Goal: Task Accomplishment & Management: Use online tool/utility

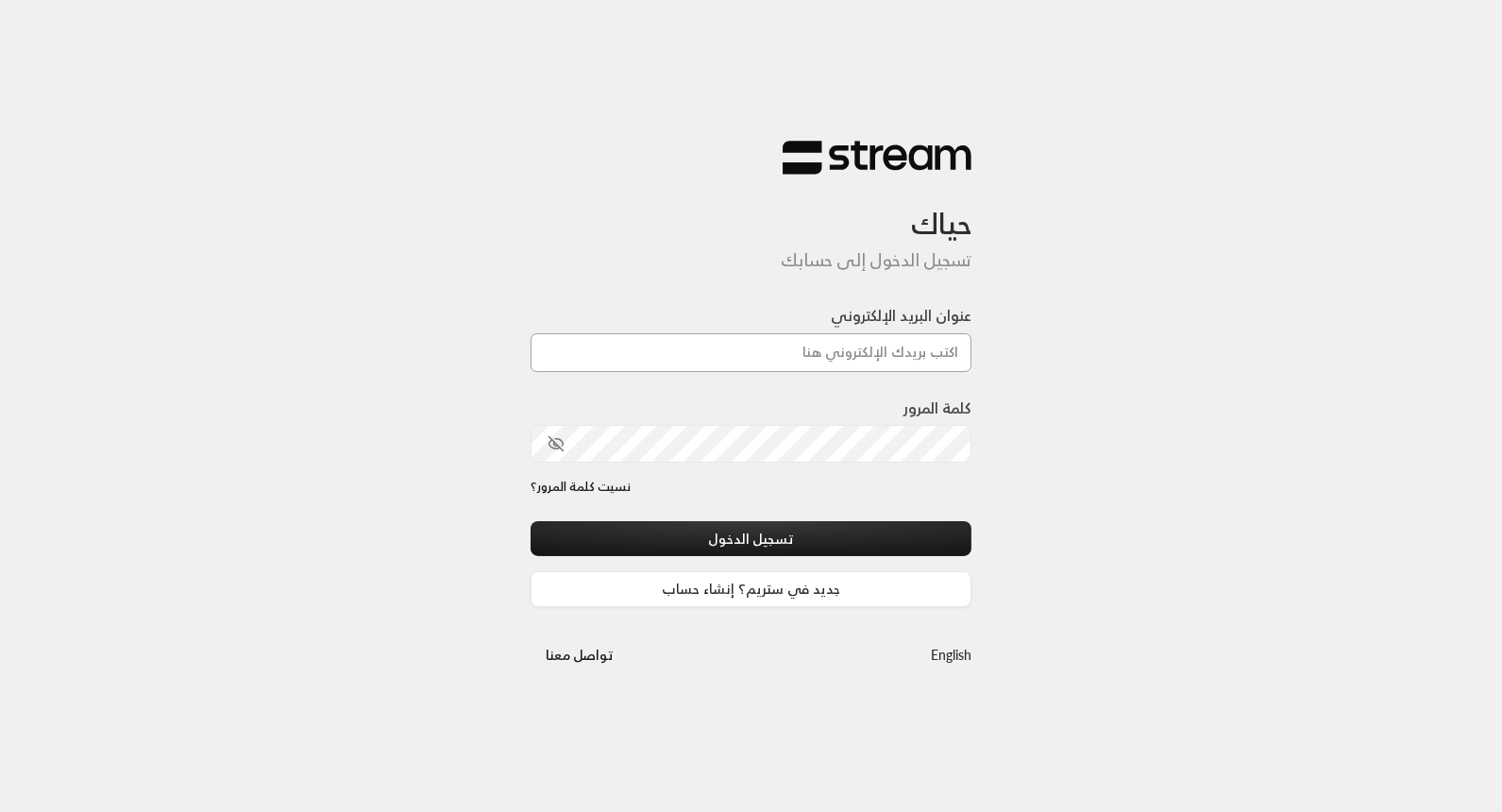
click at [831, 352] on input "عنوان البريد الإلكتروني" at bounding box center [751, 353] width 442 height 38
type input "[EMAIL_ADDRESS][DOMAIN_NAME]"
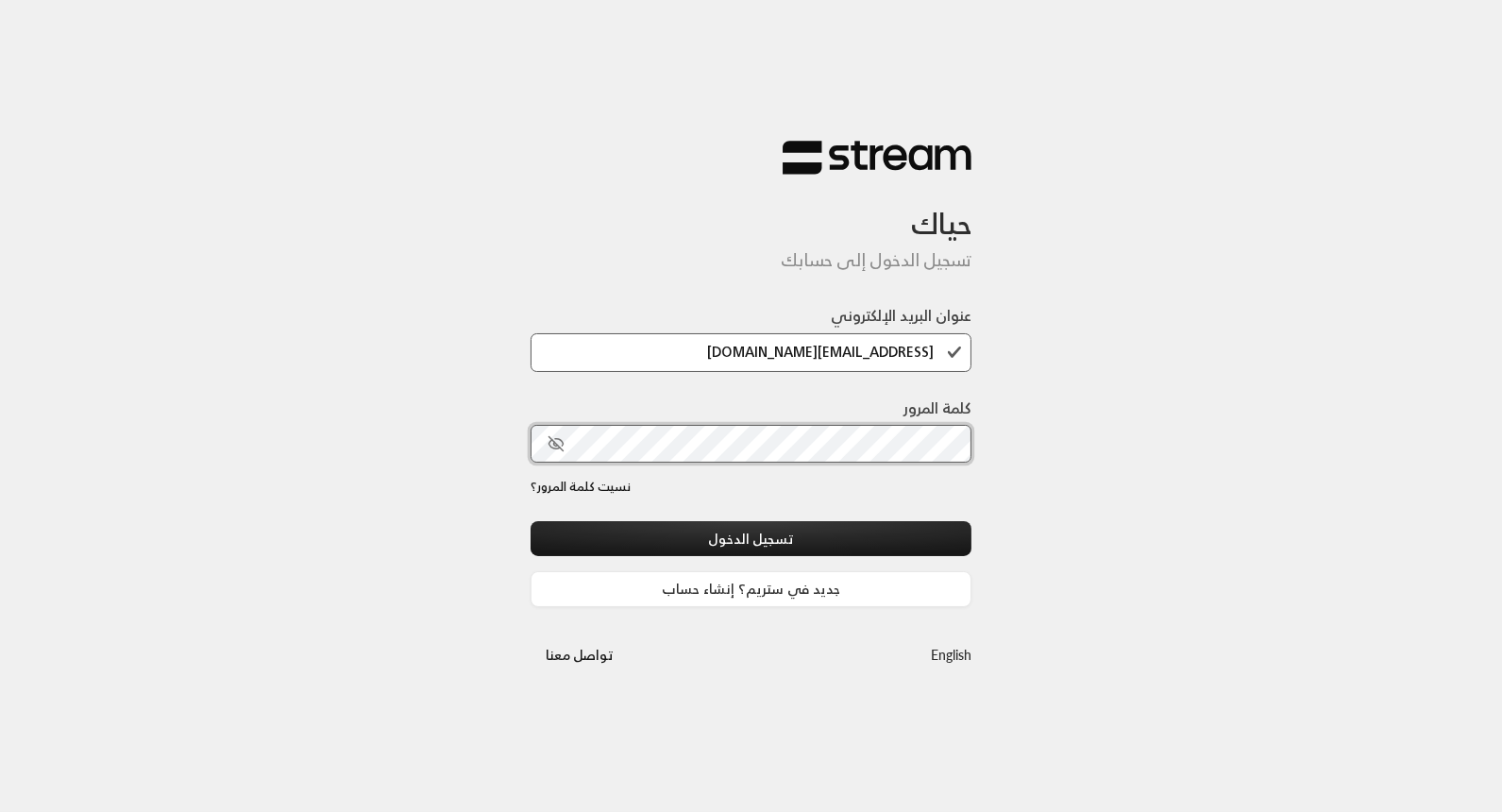
click at [530, 521] on button "تسجيل الدخول" at bounding box center [751, 538] width 442 height 35
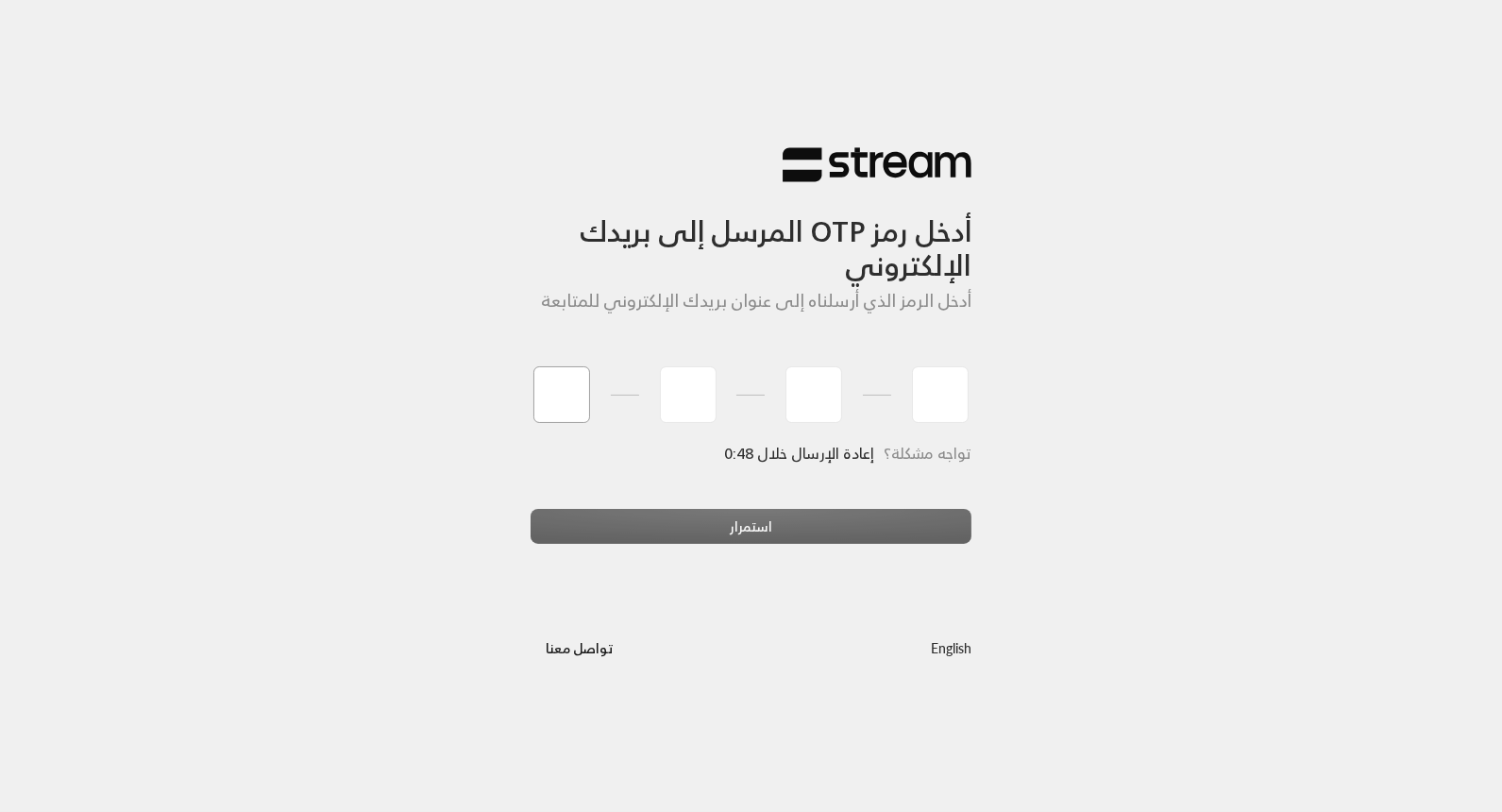
type input "0"
type input "4"
type input "9"
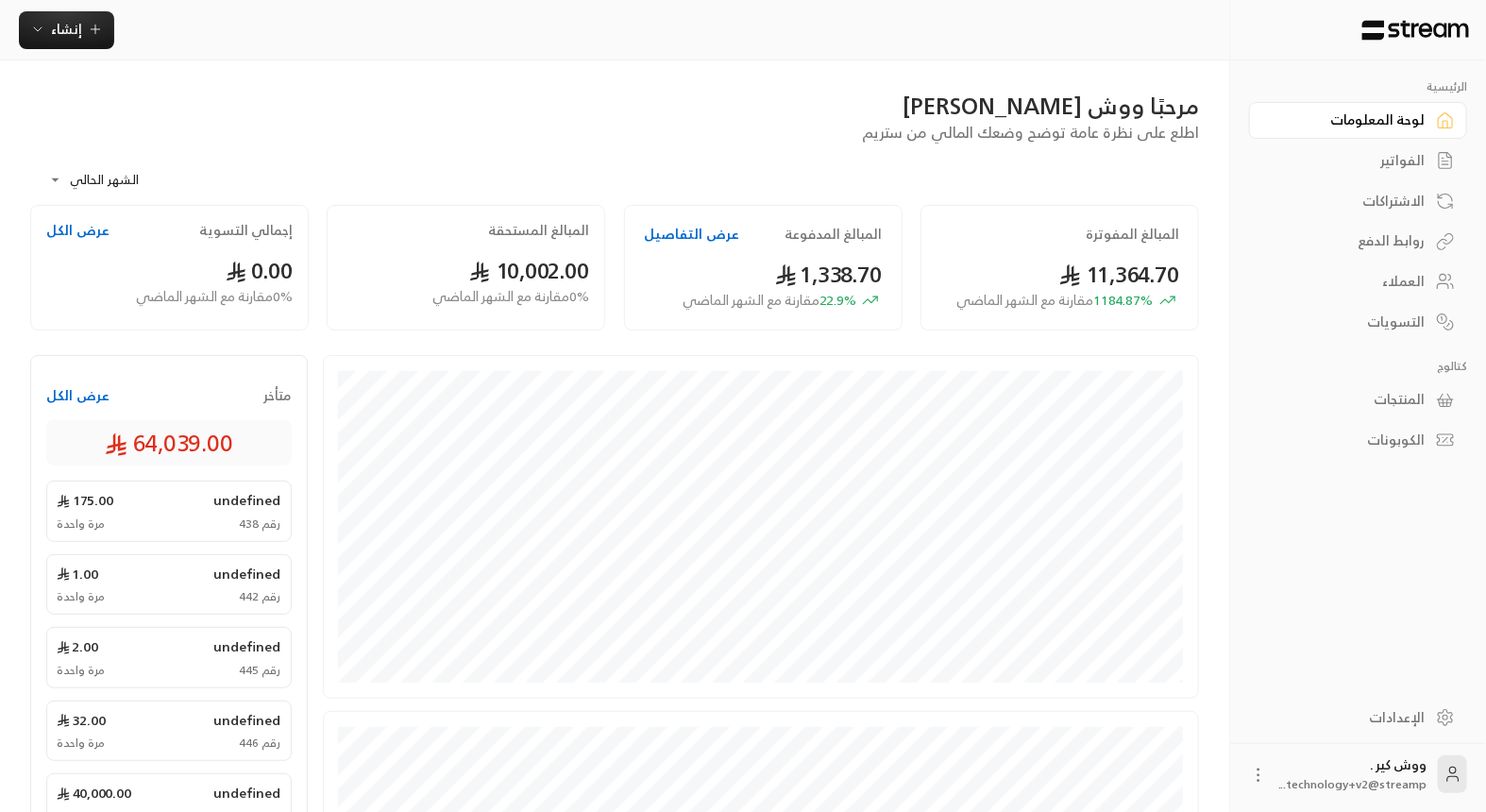
click at [1380, 158] on div "الفواتير" at bounding box center [1348, 161] width 152 height 19
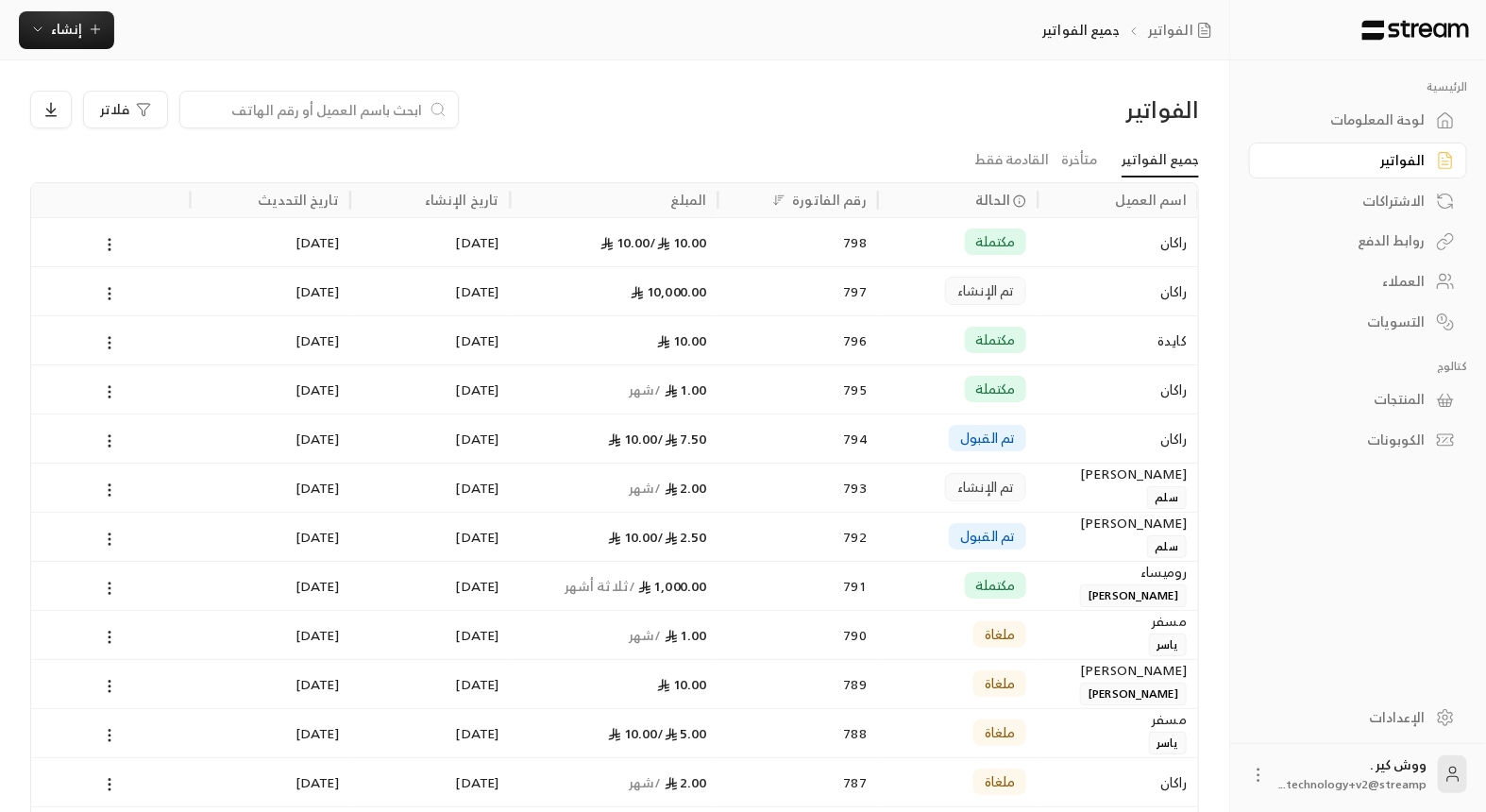
click at [1373, 118] on div "لوحة المعلومات" at bounding box center [1348, 120] width 152 height 19
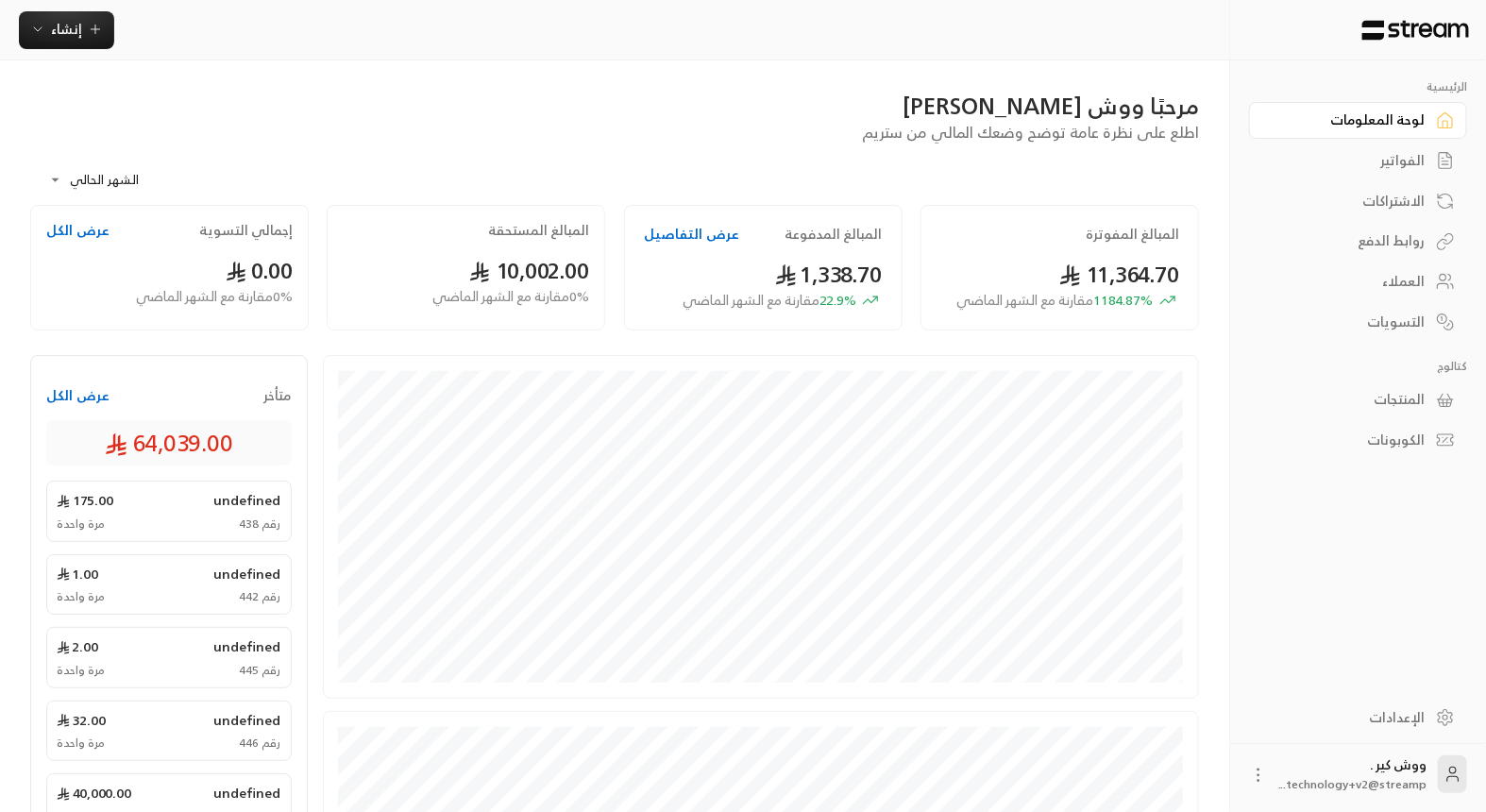
click at [1245, 327] on div "الرئيسية لوحة المعلومات الفواتير الاشتراكات روابط الدفع العملاء التسويات كتالوج…" at bounding box center [1358, 259] width 256 height 398
click at [1397, 711] on div "الإعدادات" at bounding box center [1348, 717] width 152 height 19
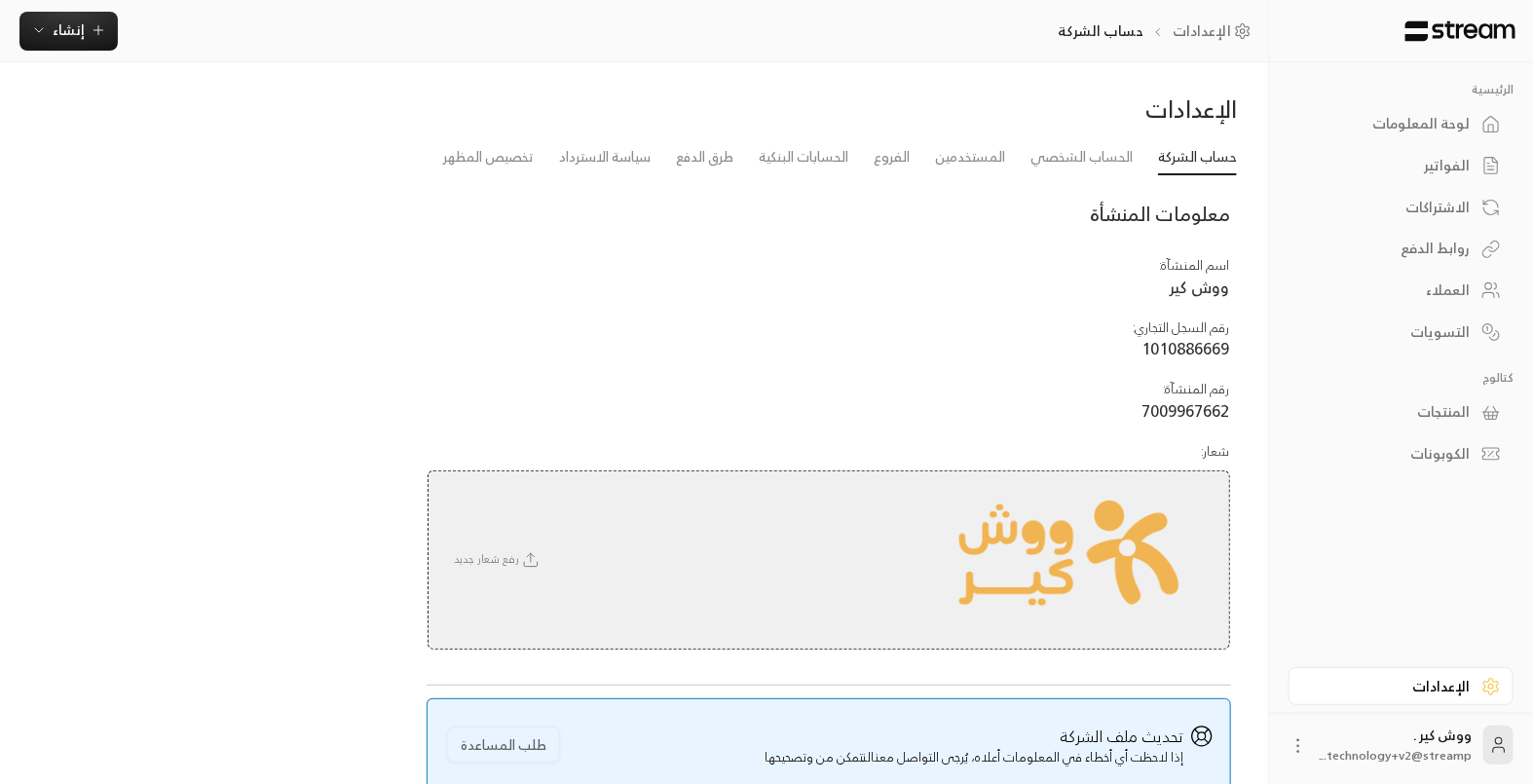
click at [1371, 124] on div "لوحة المعلومات" at bounding box center [1391, 124] width 157 height 20
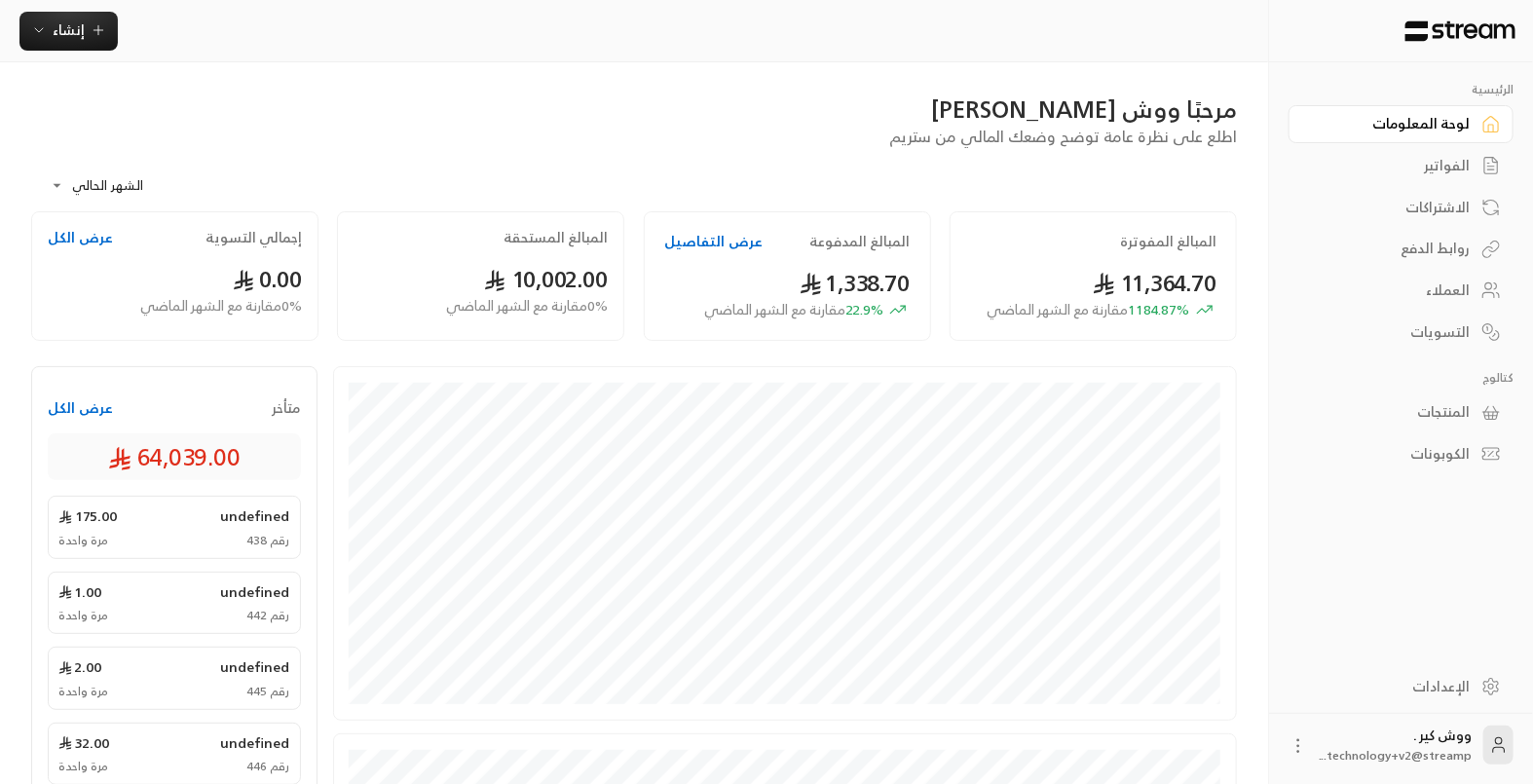
click at [1445, 402] on div "المنتجات" at bounding box center [1391, 412] width 157 height 20
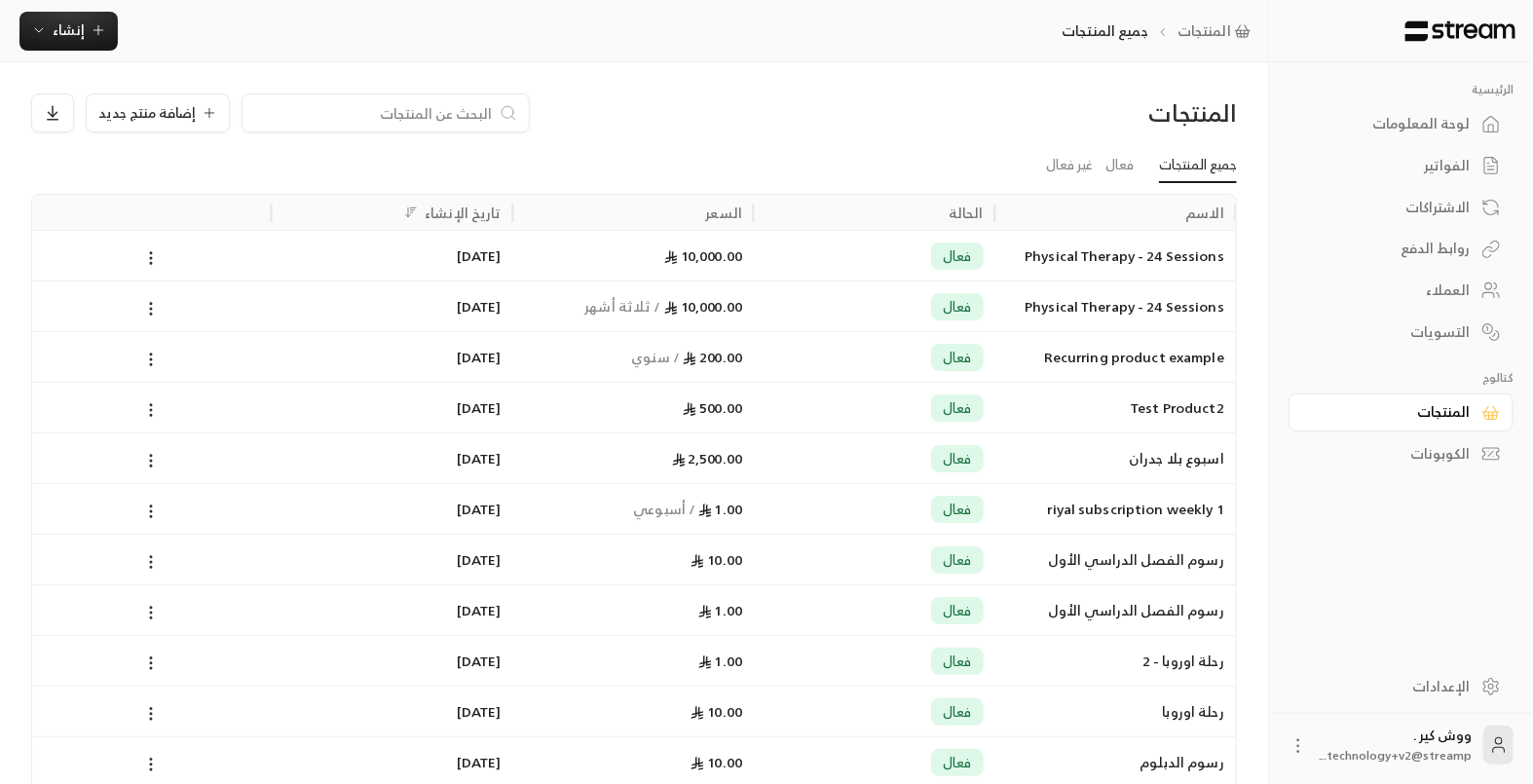
click at [1431, 283] on div "العملاء" at bounding box center [1391, 291] width 157 height 20
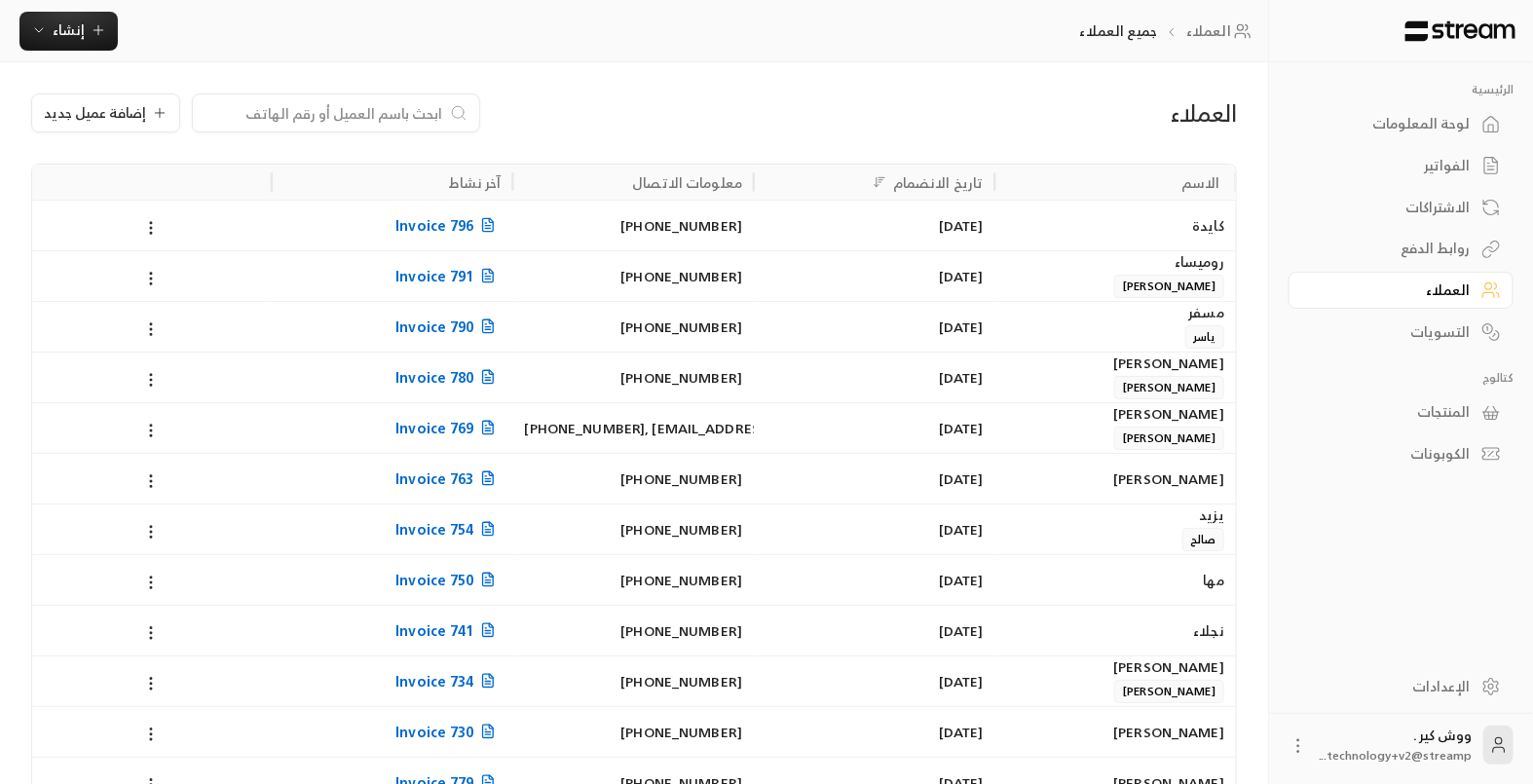
click at [1402, 121] on div "لوحة المعلومات" at bounding box center [1391, 124] width 157 height 20
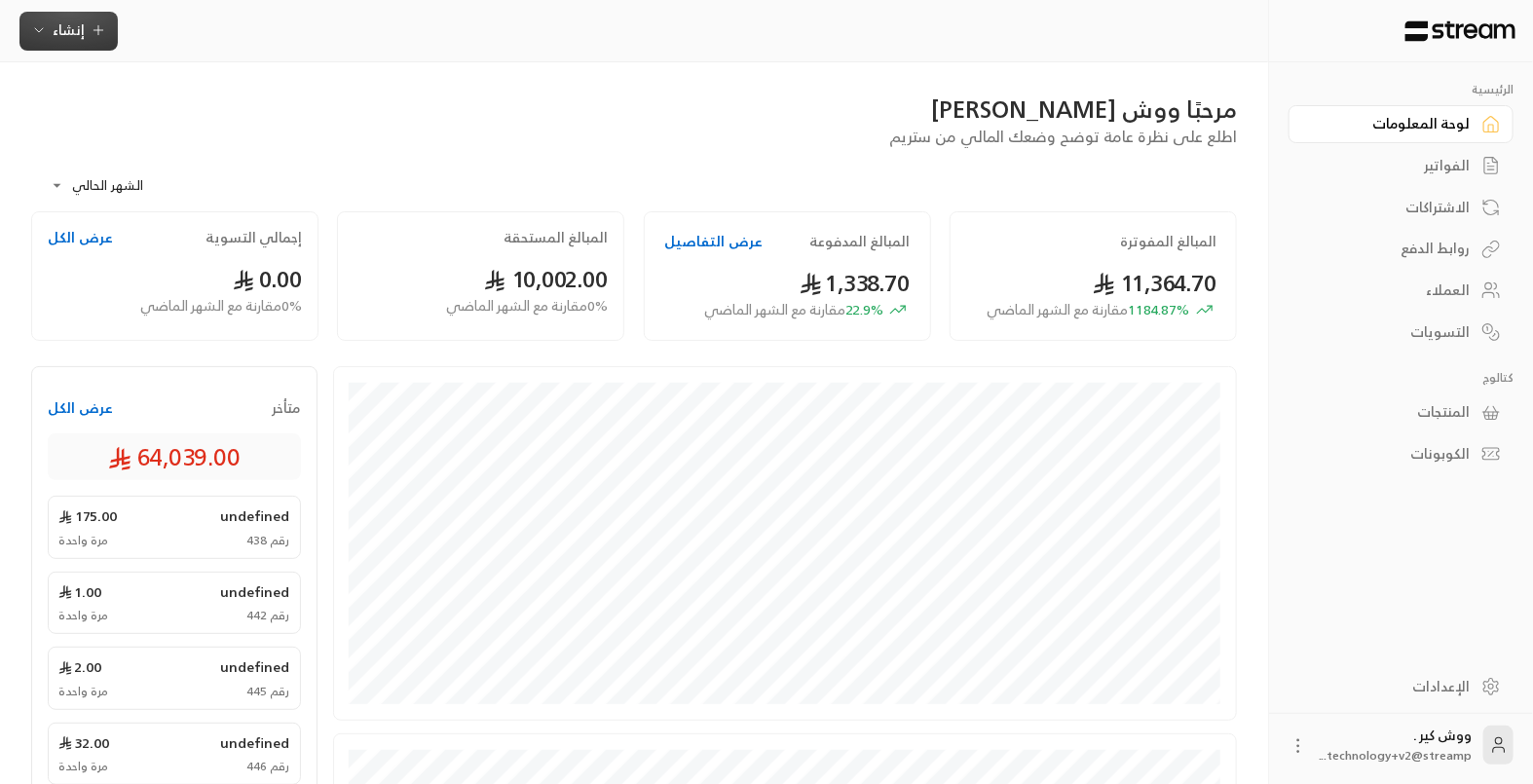
click at [48, 27] on span "إنشاء" at bounding box center [69, 30] width 75 height 25
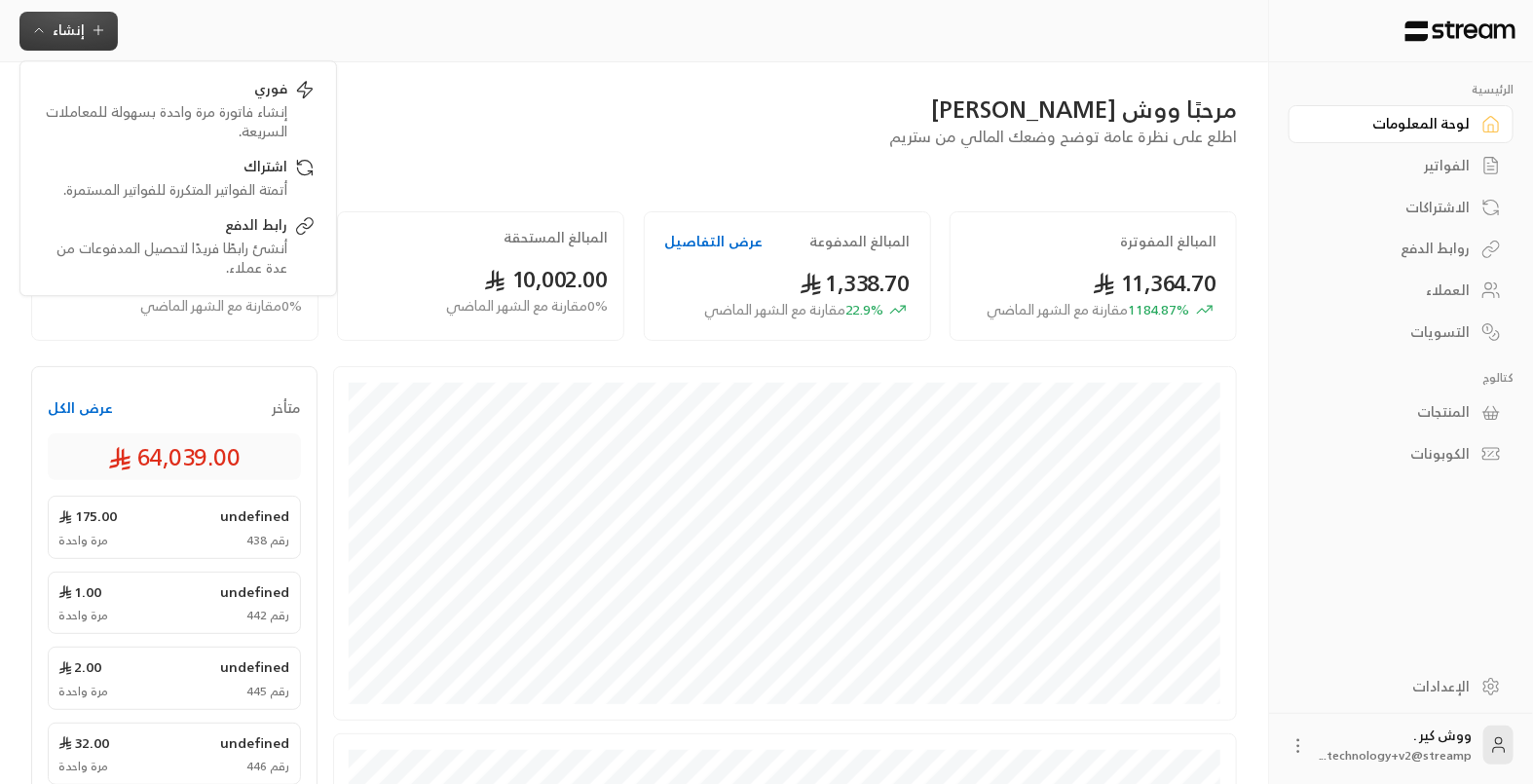
click at [1439, 681] on div "الإعدادات" at bounding box center [1391, 686] width 157 height 20
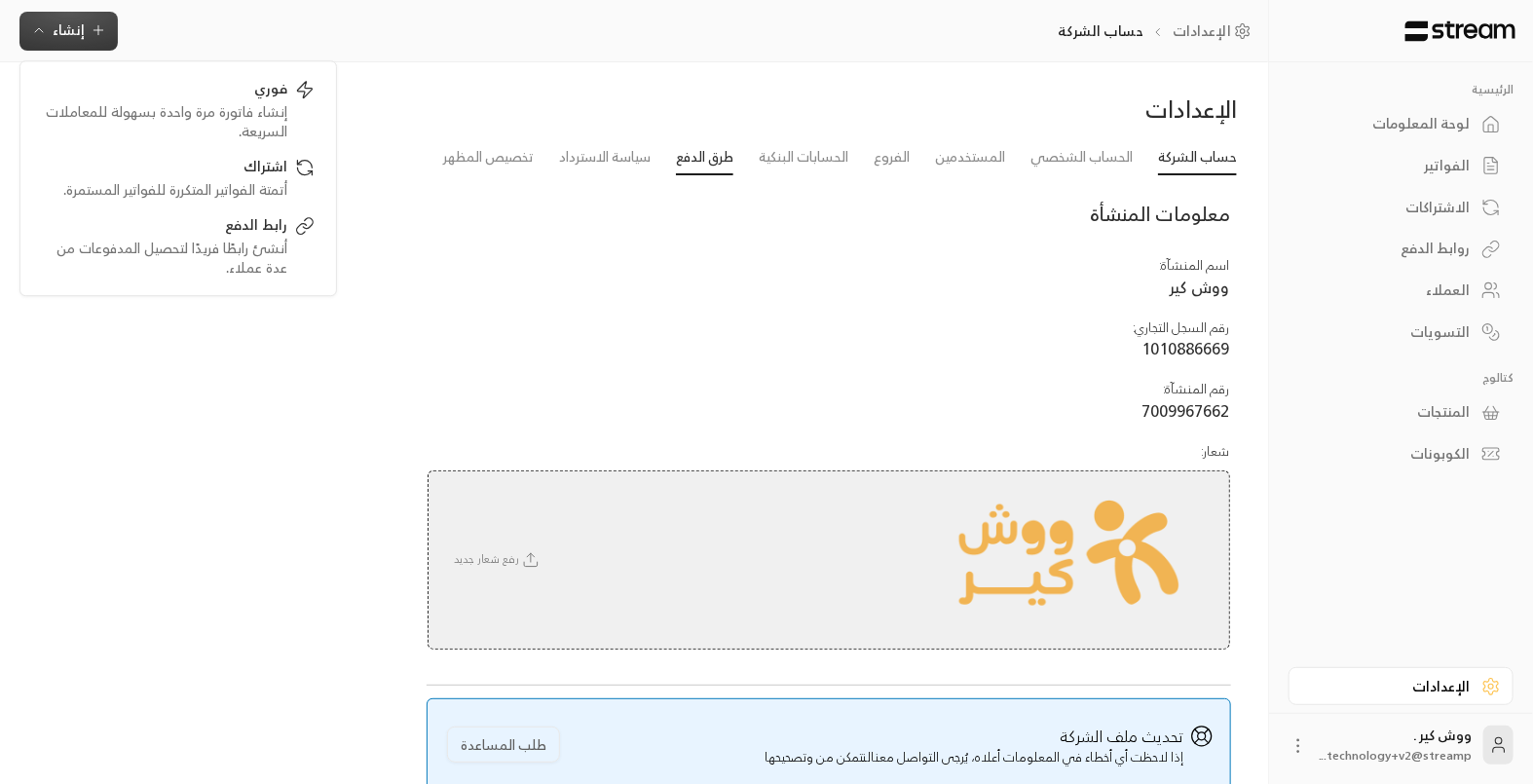
click at [714, 160] on link "طرق الدفع" at bounding box center [704, 157] width 57 height 35
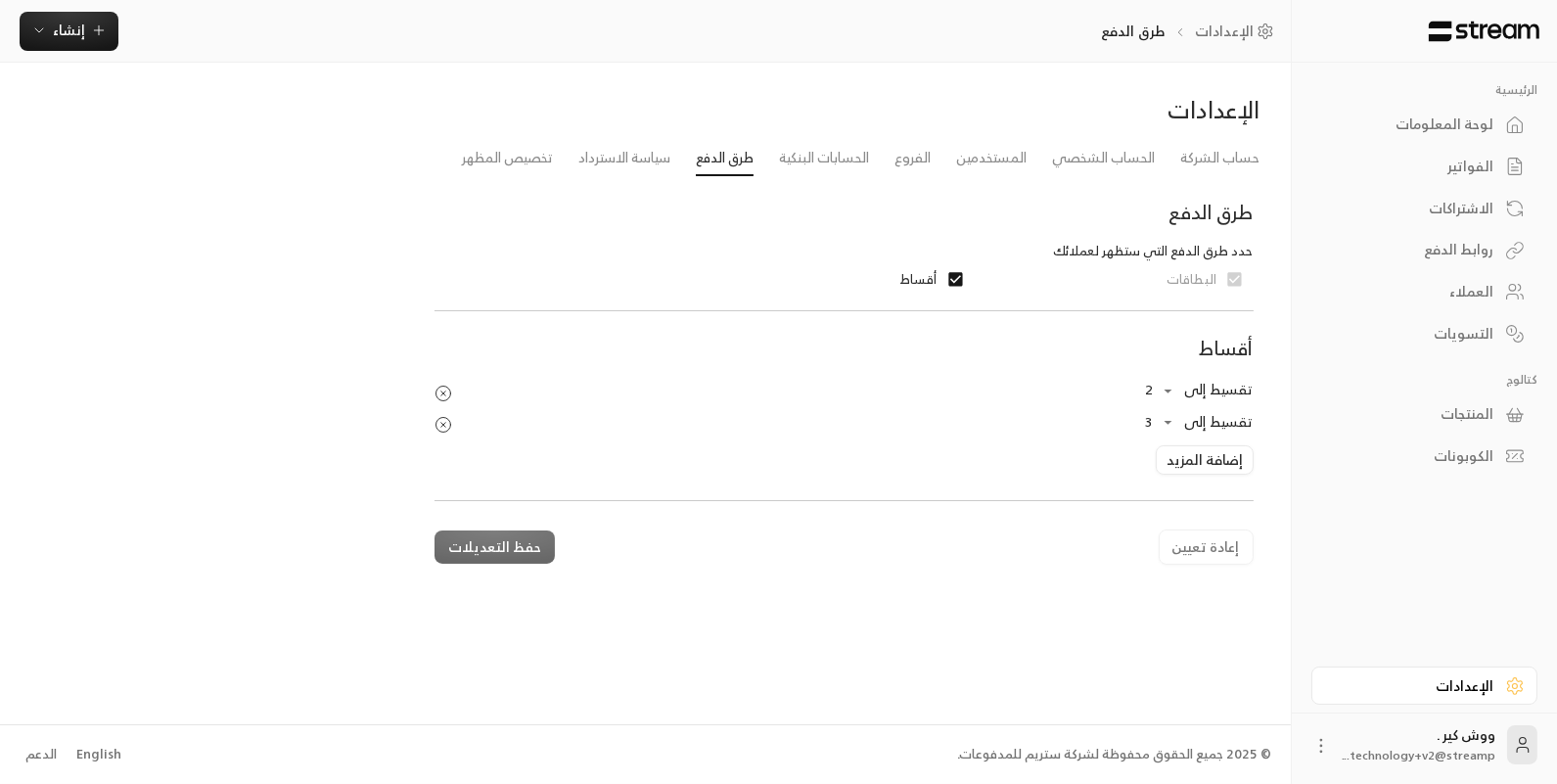
click at [1420, 685] on div "الإعدادات" at bounding box center [1415, 686] width 158 height 20
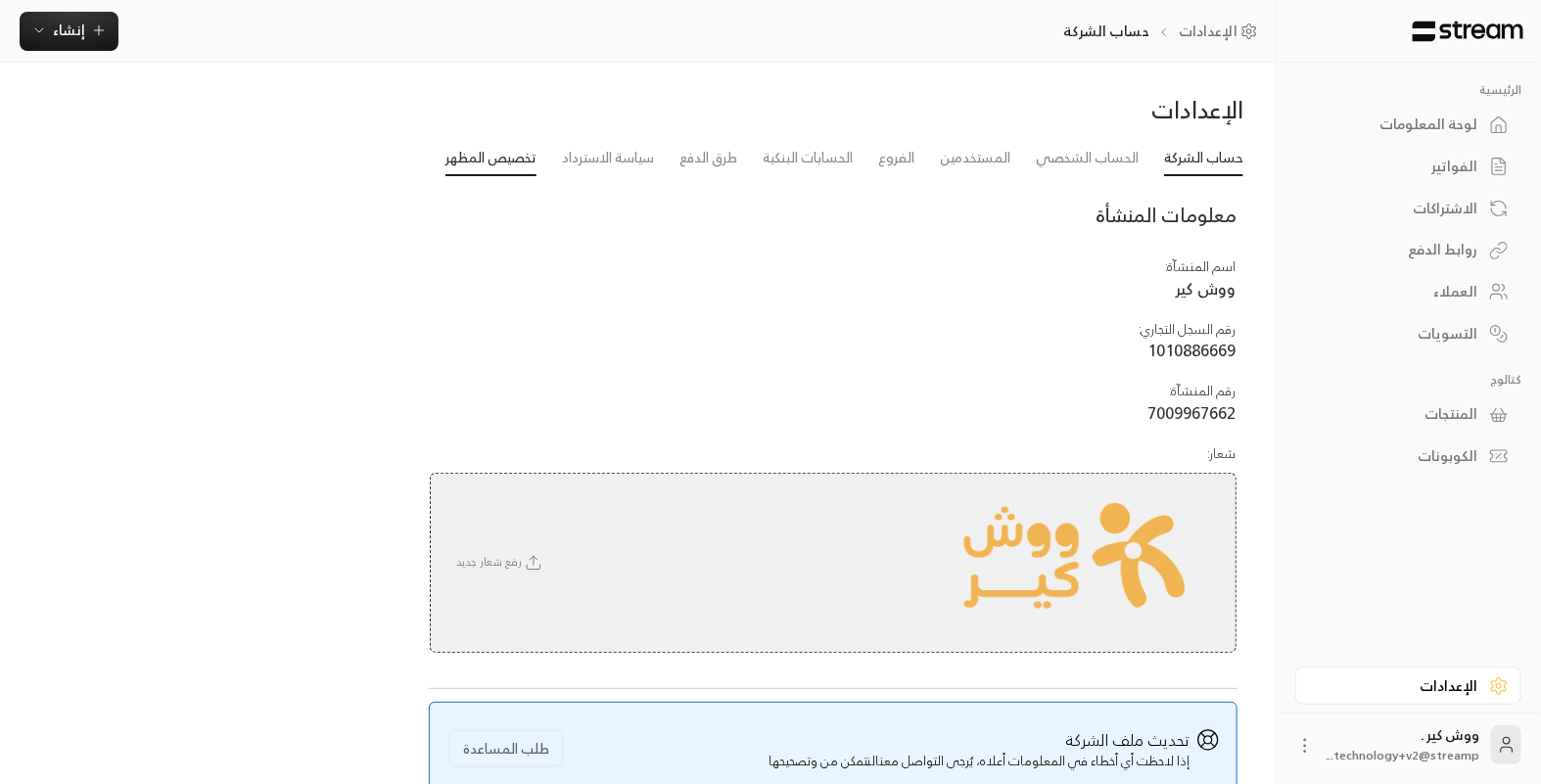
click at [469, 159] on link "تخصيص المظهر" at bounding box center [491, 158] width 91 height 35
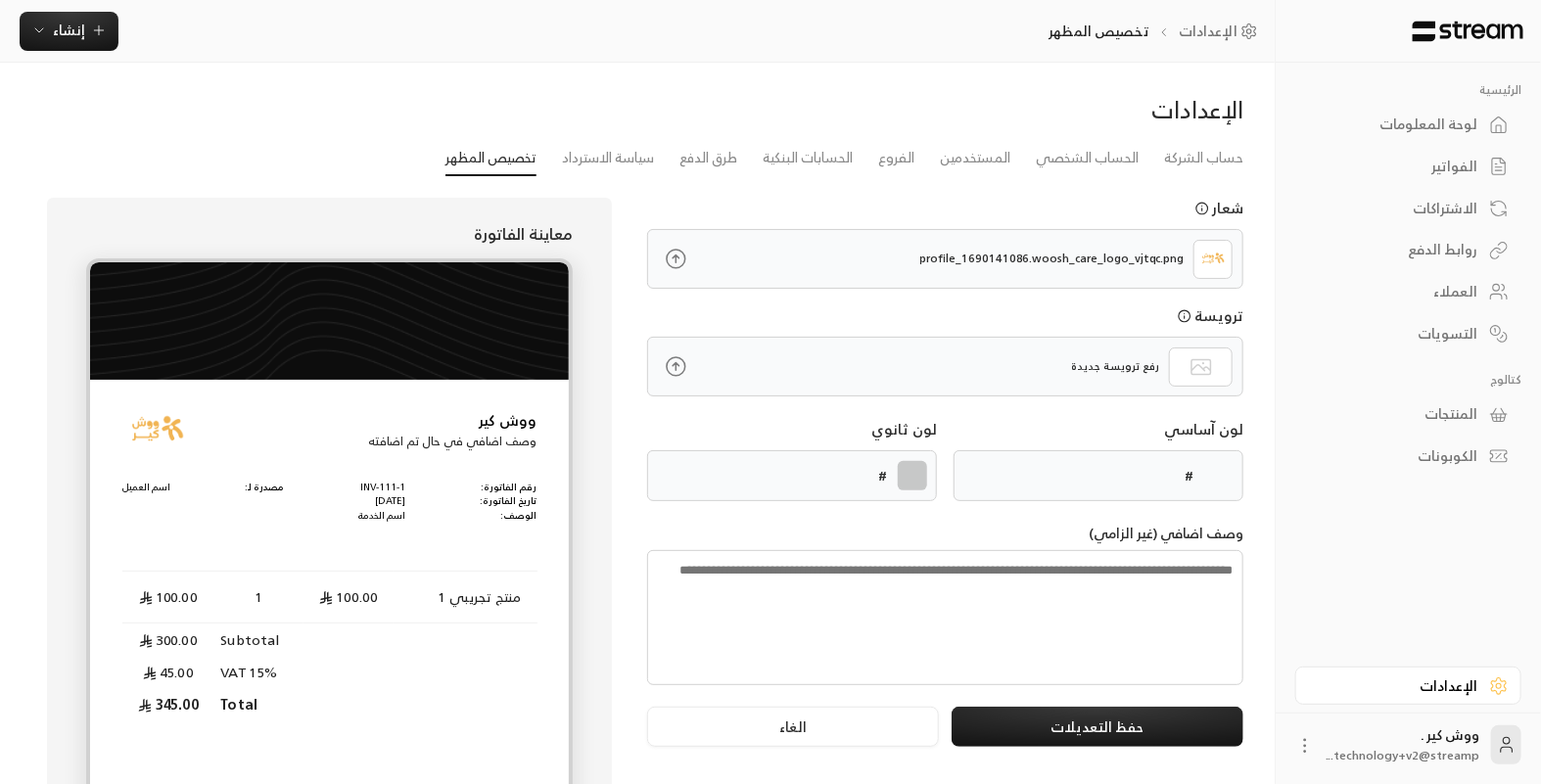
type input "******"
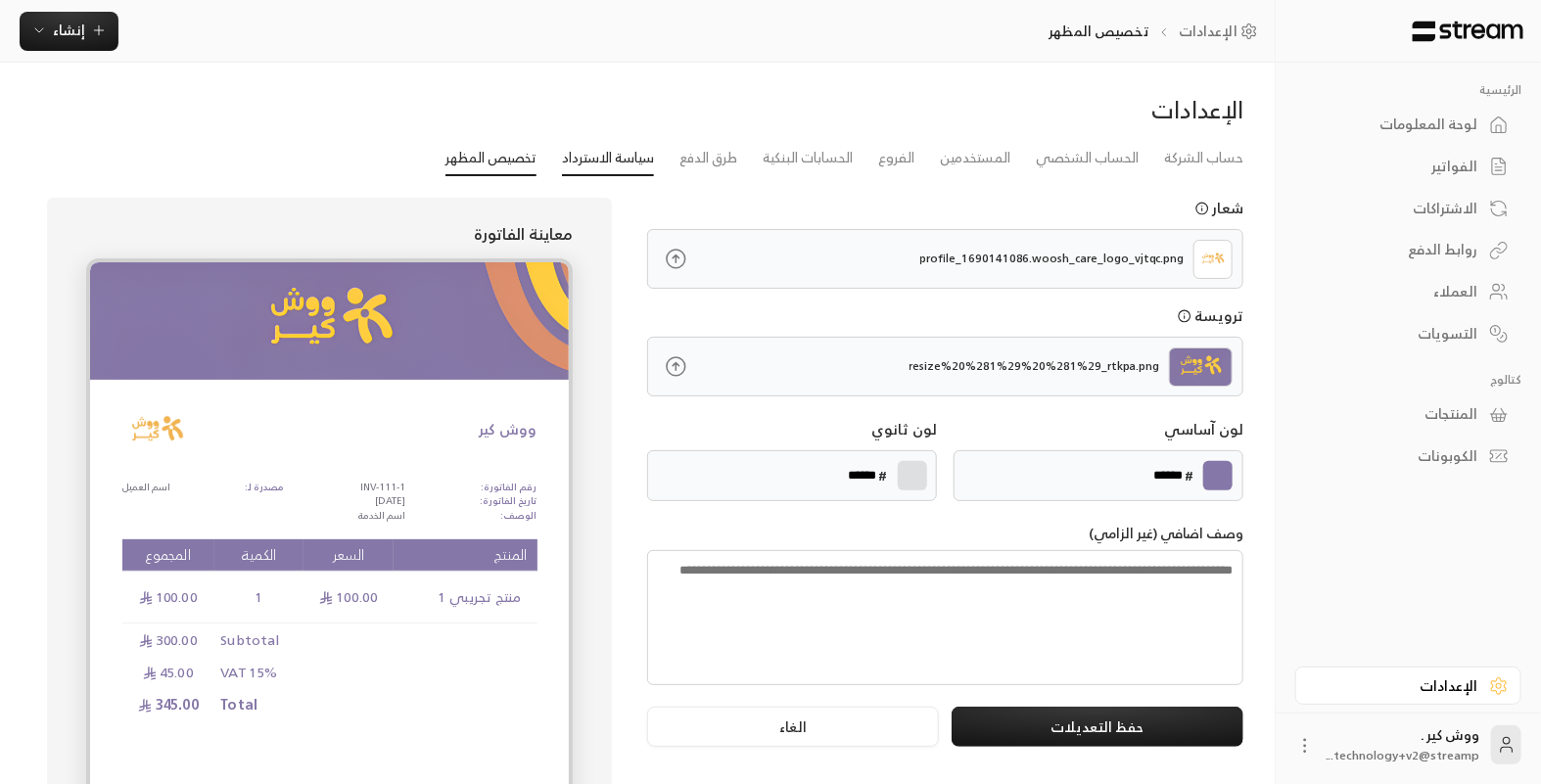
click at [597, 157] on link "سياسة الاسترداد" at bounding box center [607, 158] width 92 height 35
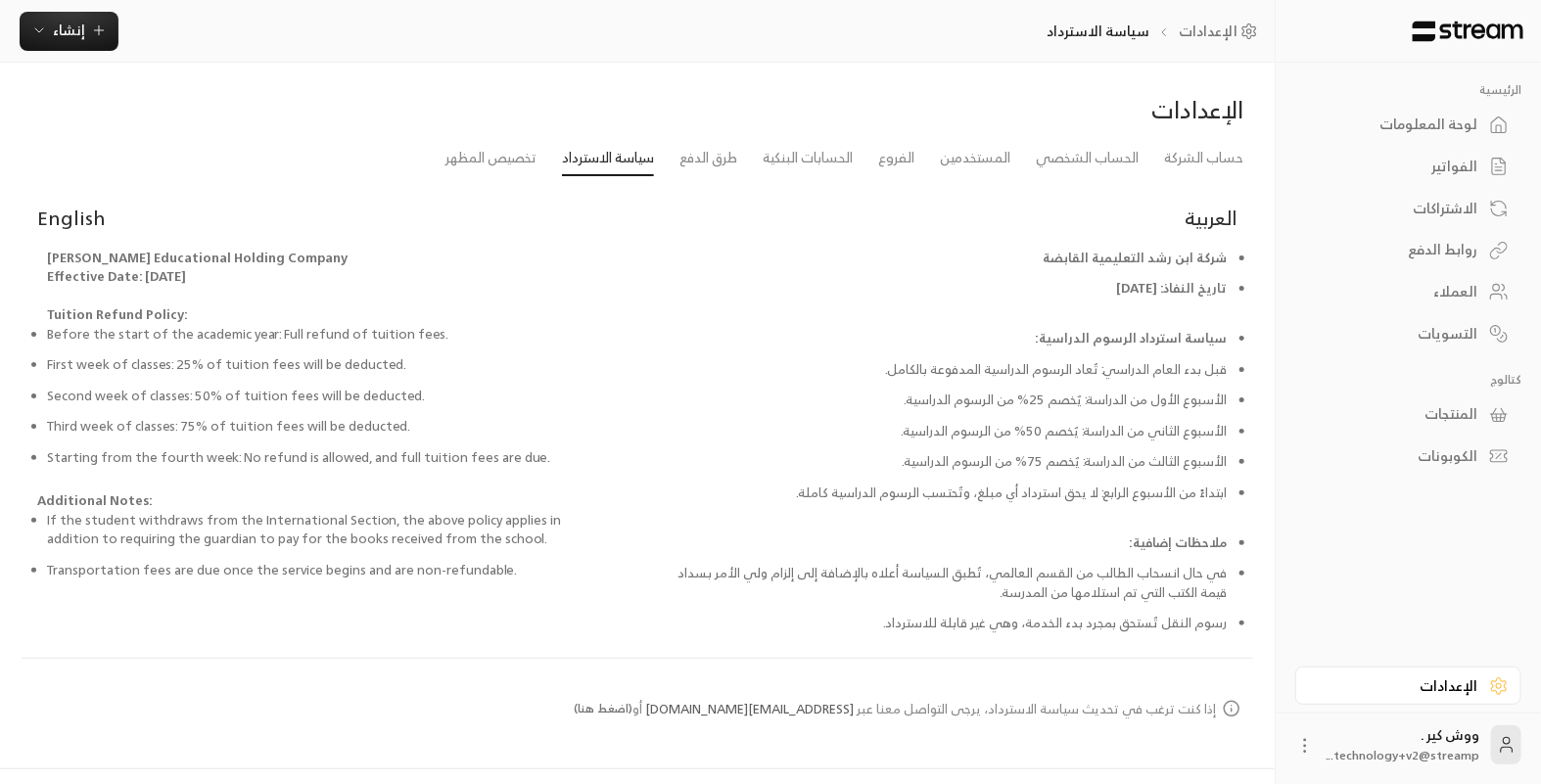
click at [1407, 125] on div "لوحة المعلومات" at bounding box center [1398, 124] width 158 height 20
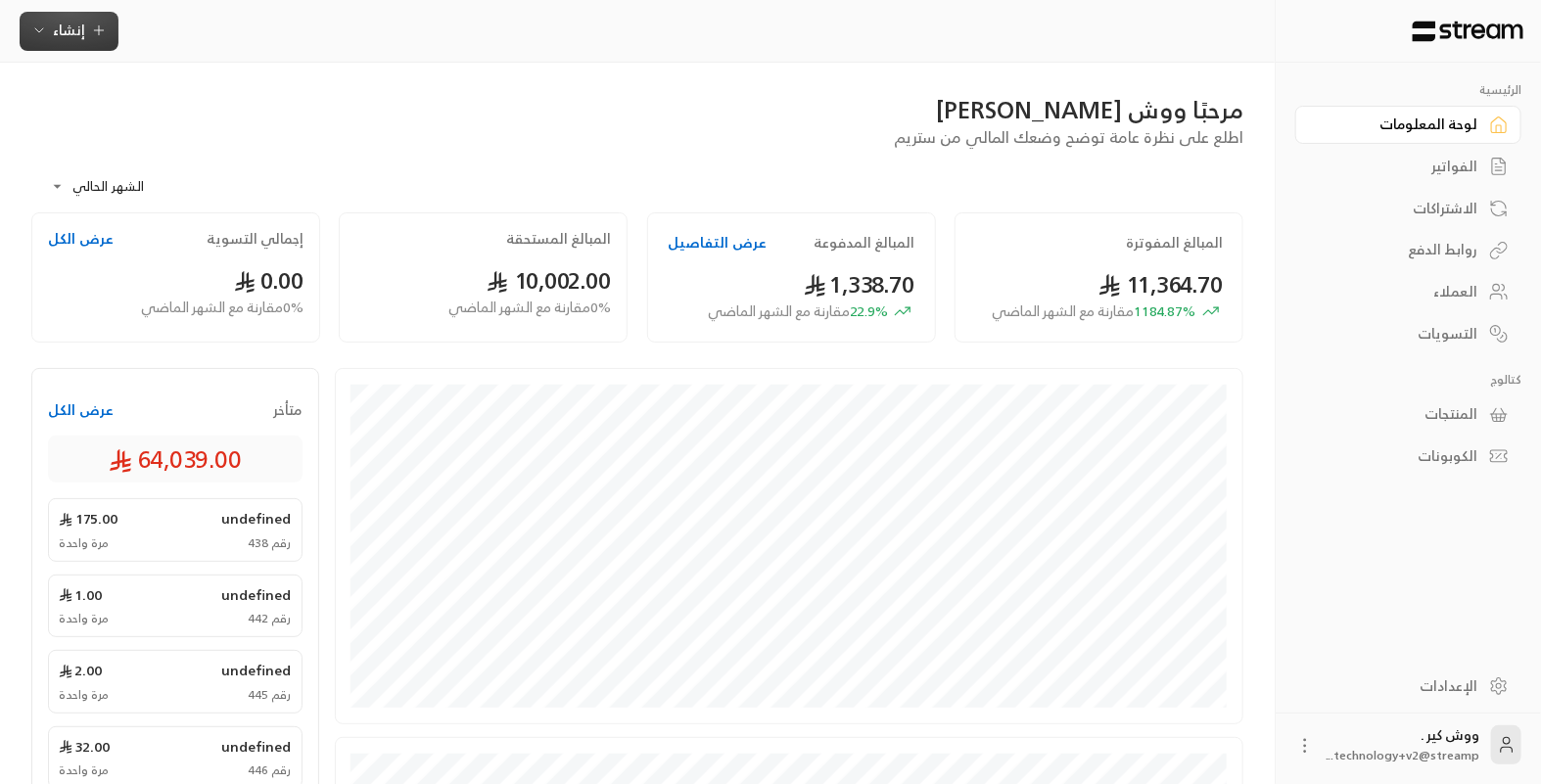
click at [50, 40] on span "إنشاء" at bounding box center [70, 30] width 76 height 25
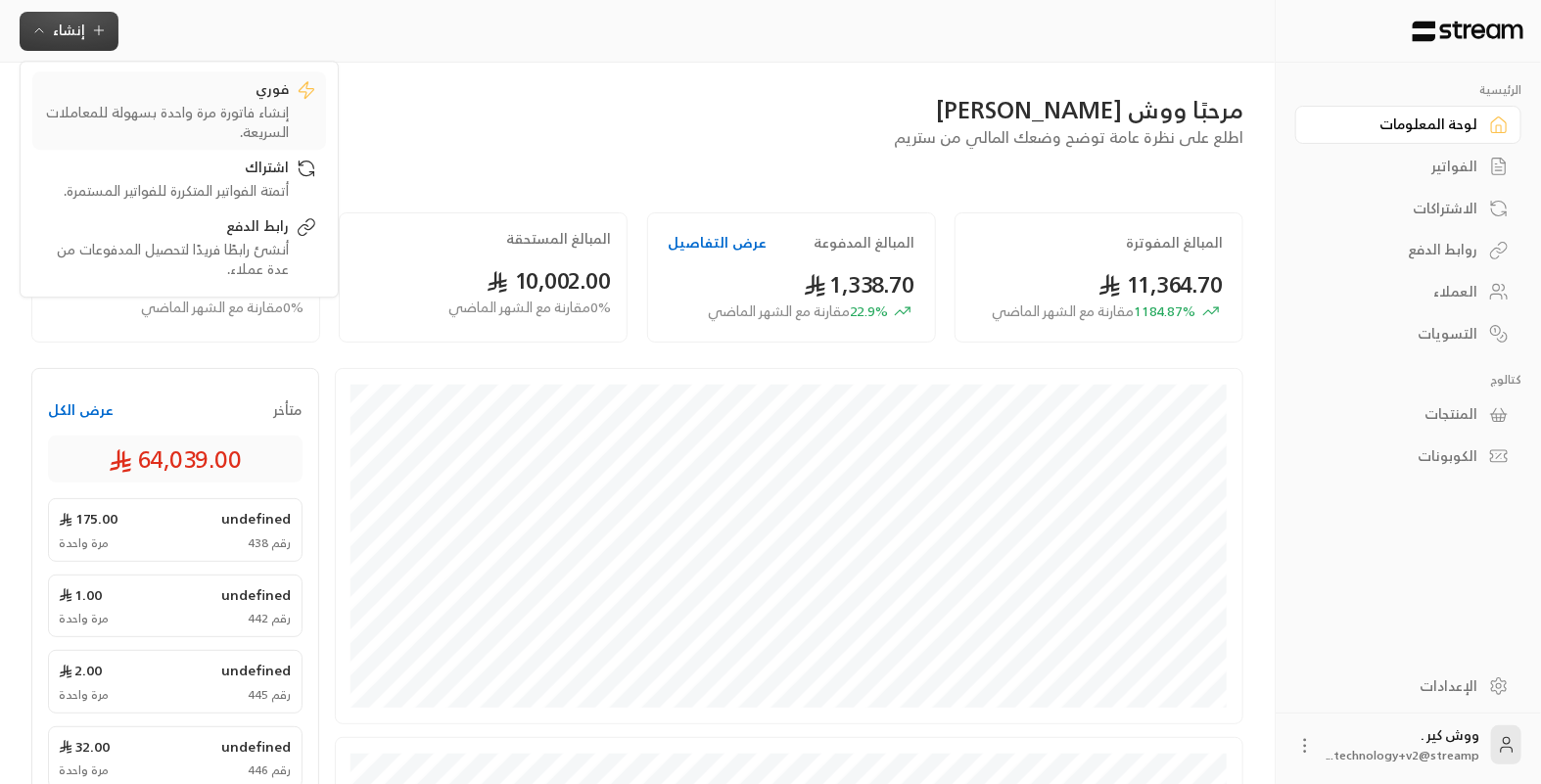
click at [143, 97] on div "فوري" at bounding box center [165, 91] width 247 height 24
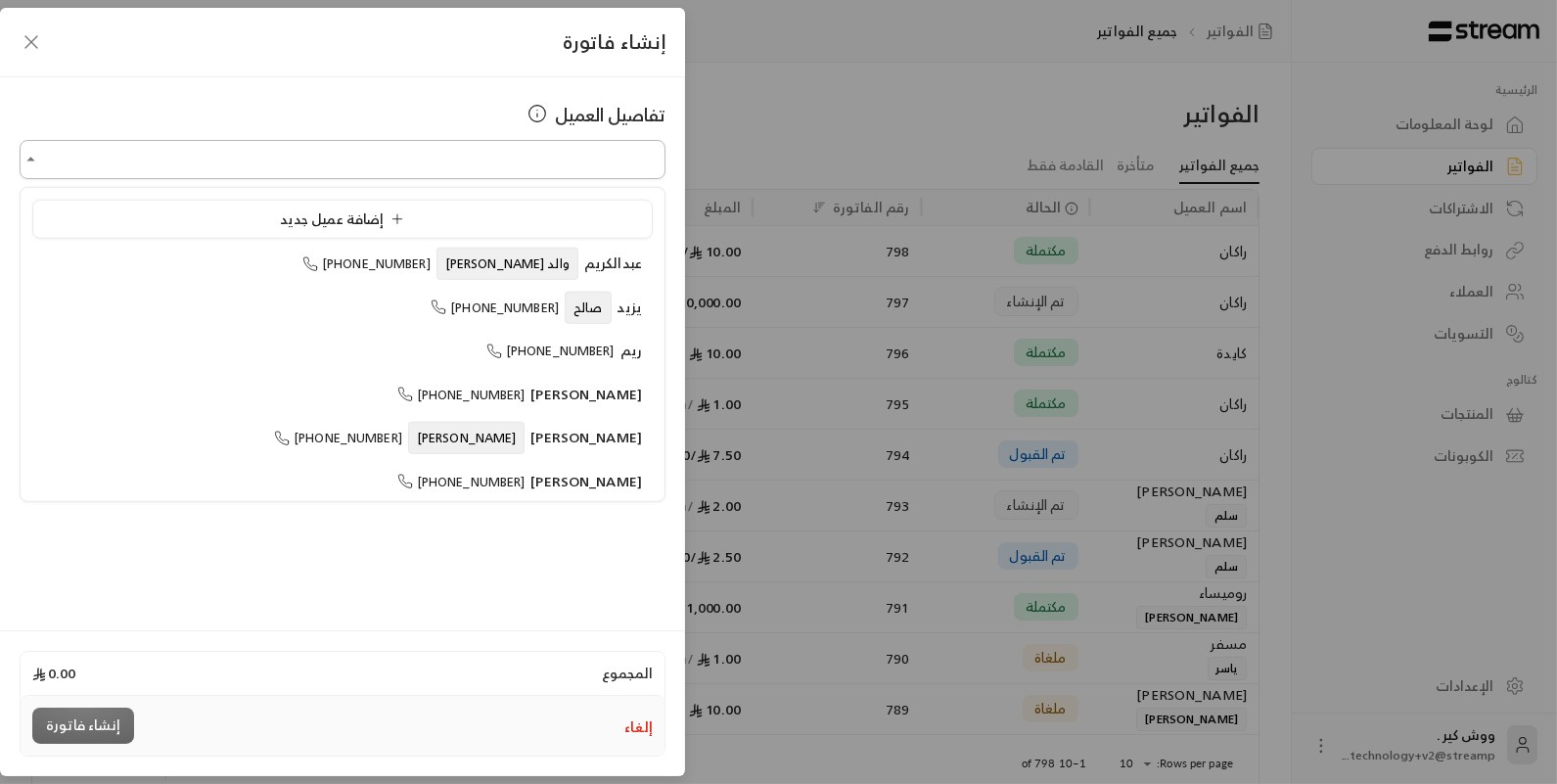
click at [355, 149] on input "اختر العميل" at bounding box center [343, 160] width 646 height 34
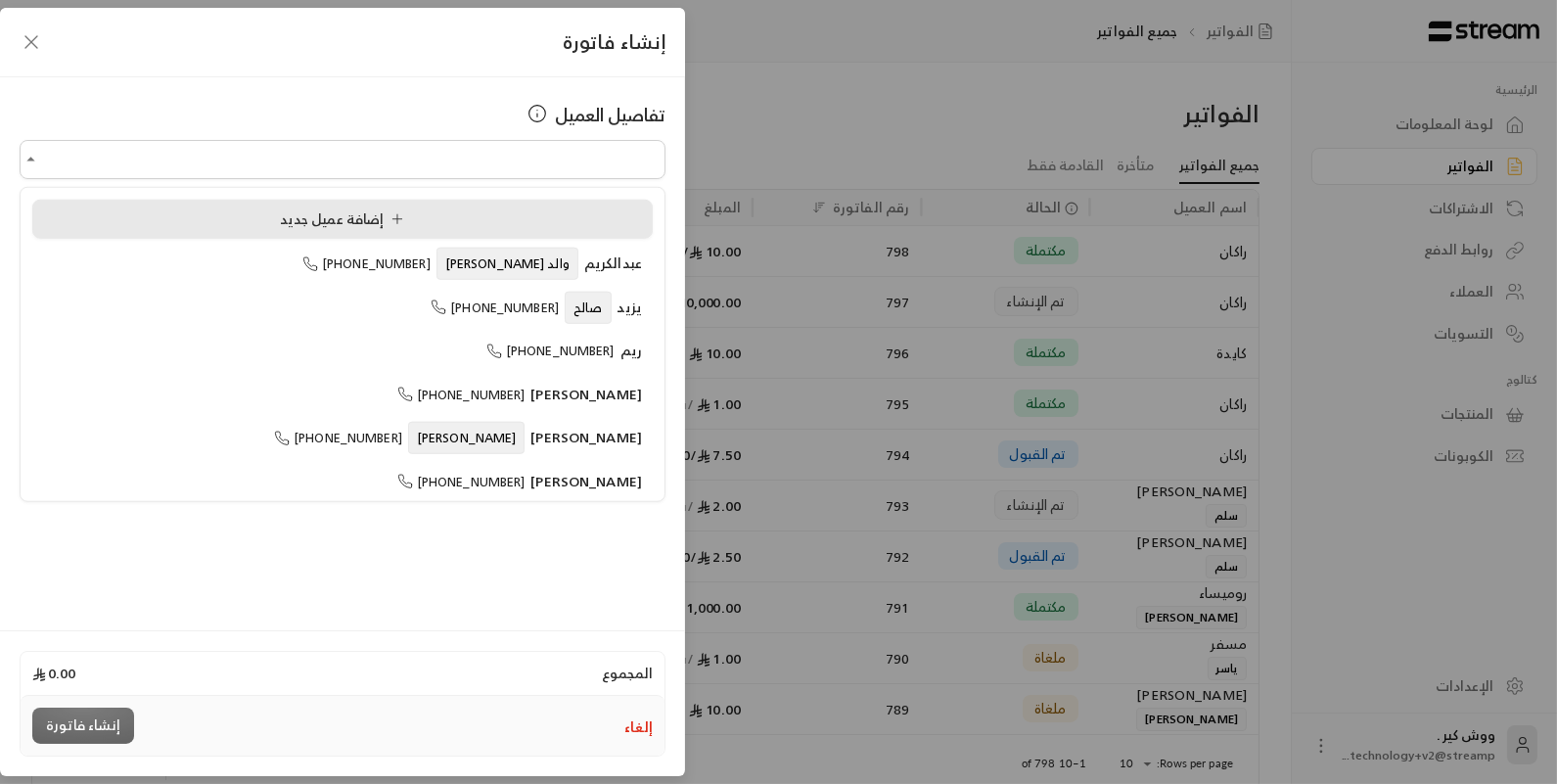
click at [385, 214] on span "إضافة عميل جديد" at bounding box center [346, 219] width 132 height 25
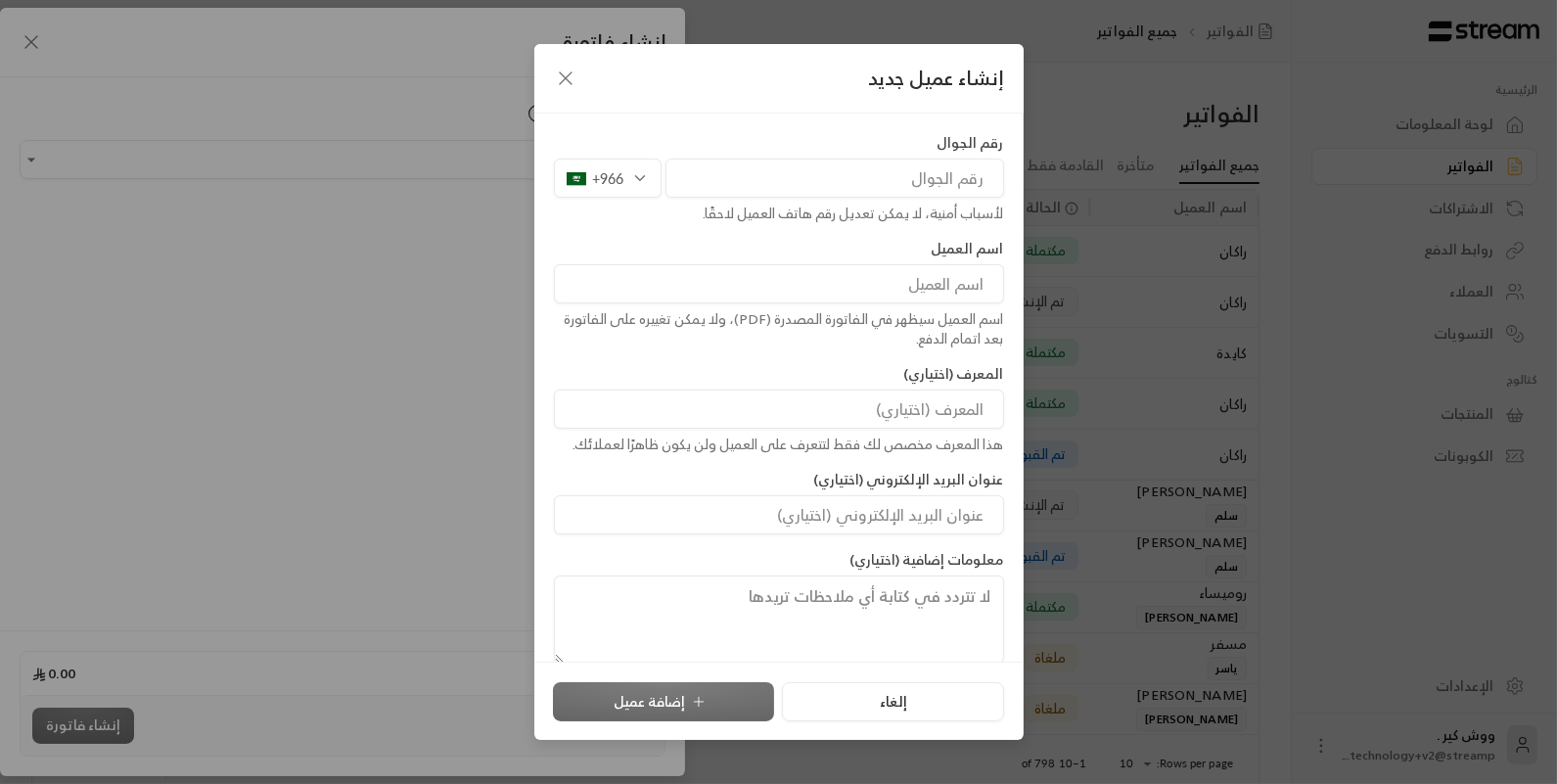
click at [749, 171] on input "tel" at bounding box center [835, 178] width 339 height 39
type input "565514605"
click at [945, 294] on input at bounding box center [778, 283] width 450 height 39
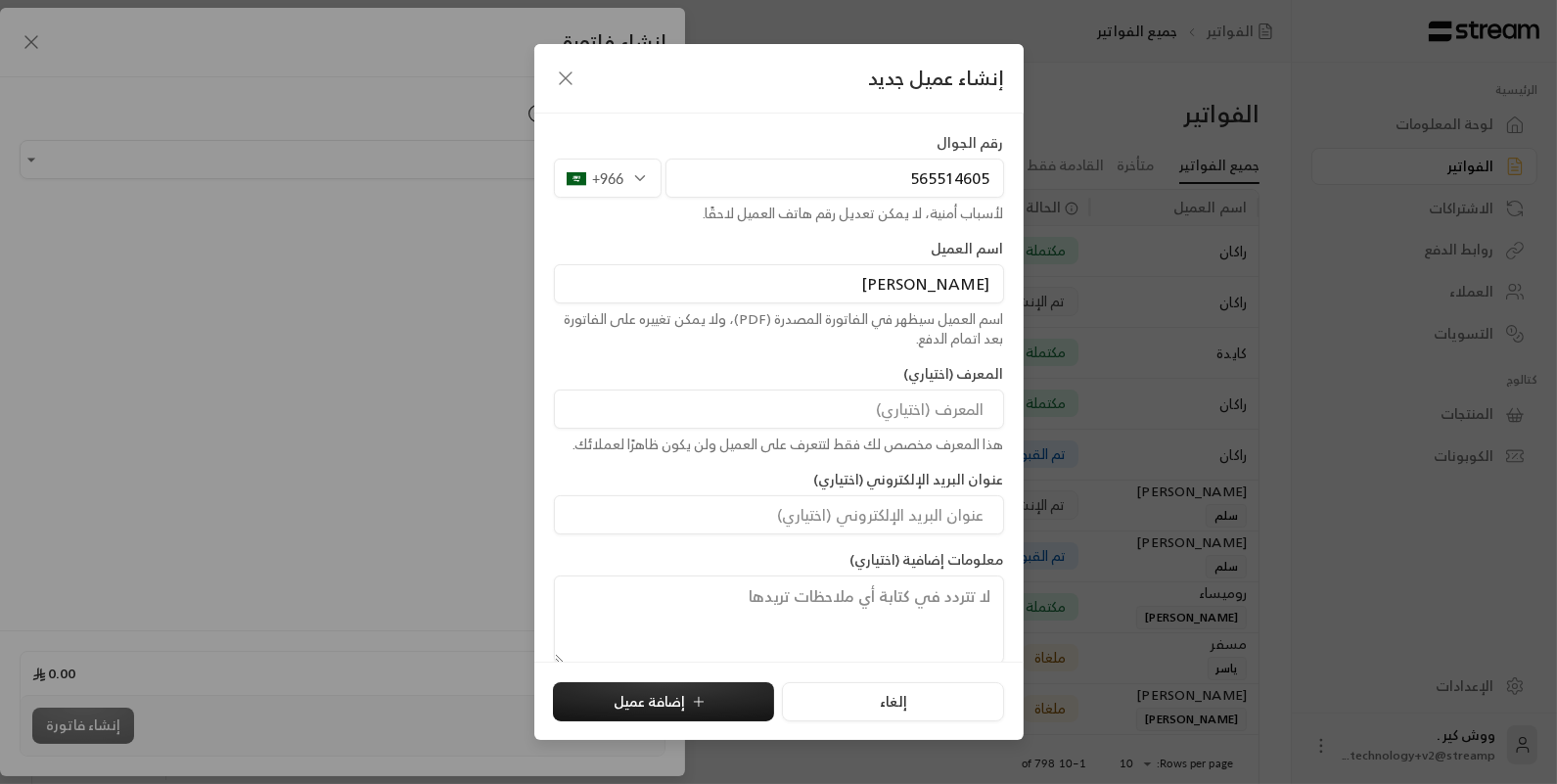
type input "[PERSON_NAME]"
click at [920, 412] on input at bounding box center [778, 408] width 450 height 39
click at [727, 700] on button "إضافة عميل" at bounding box center [663, 701] width 222 height 39
type input "**********"
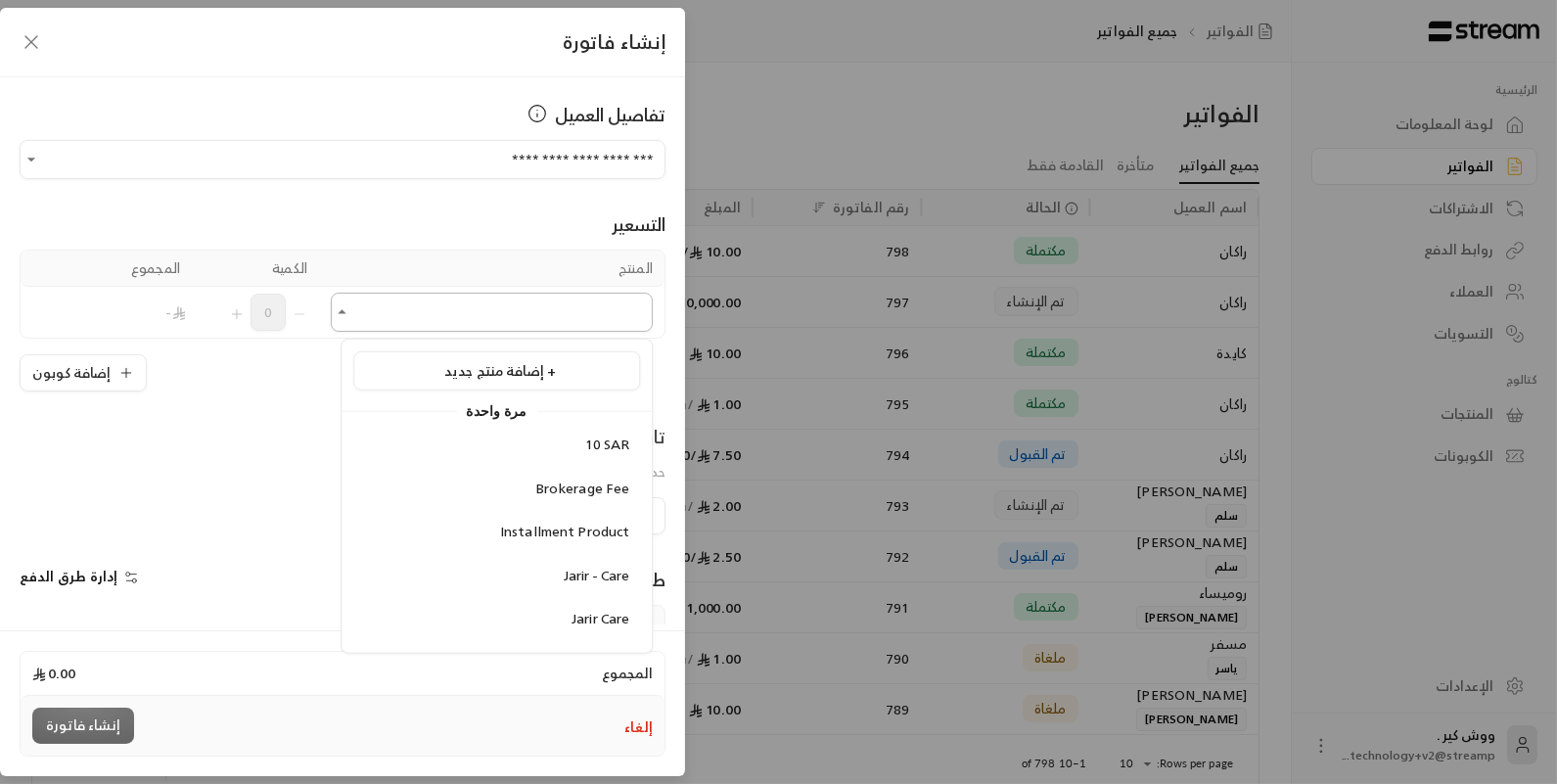
click at [370, 322] on input "اختر العميل" at bounding box center [492, 312] width 322 height 34
click at [500, 430] on li "10 SAR" at bounding box center [496, 444] width 286 height 38
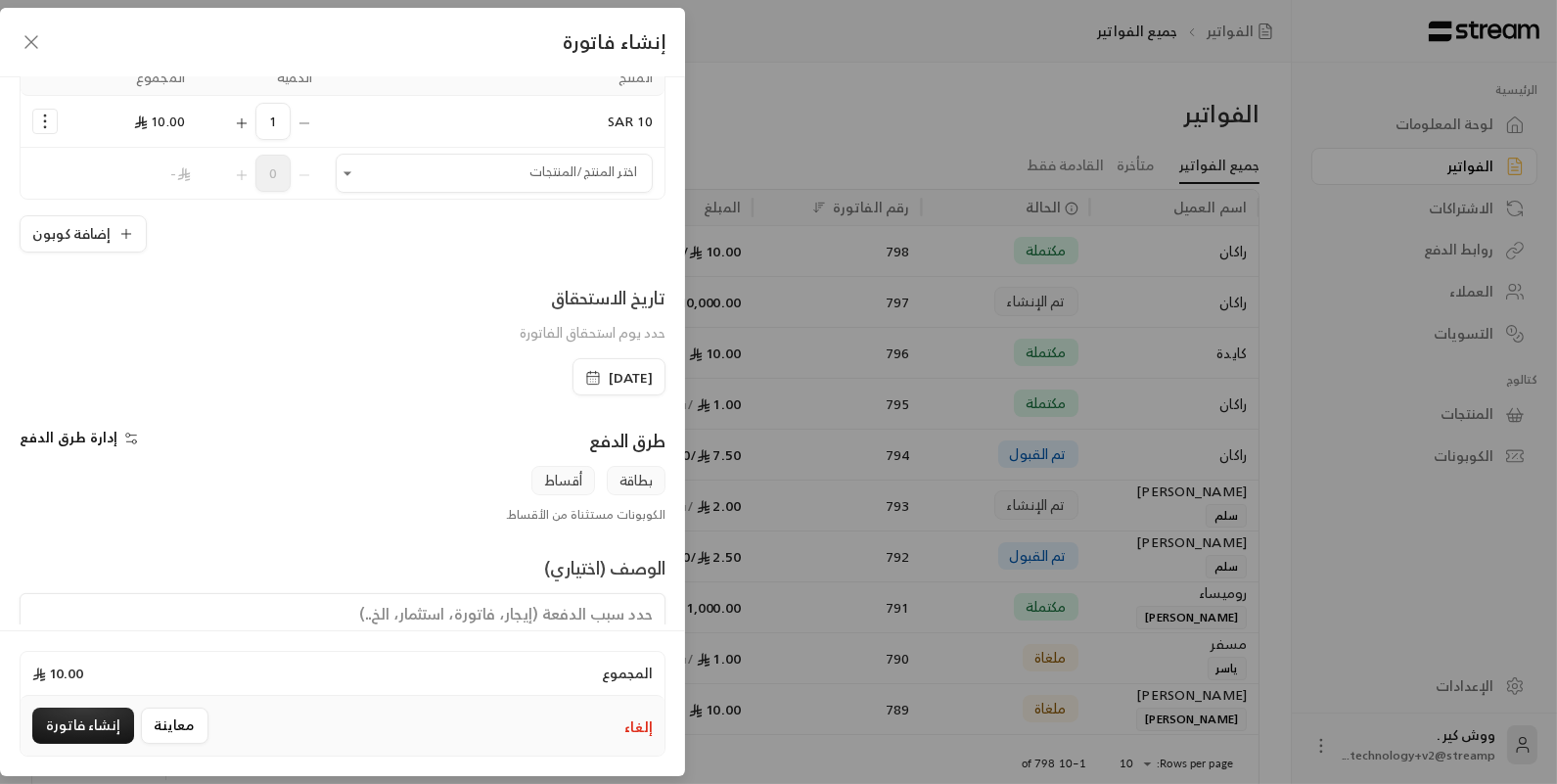
scroll to position [207, 0]
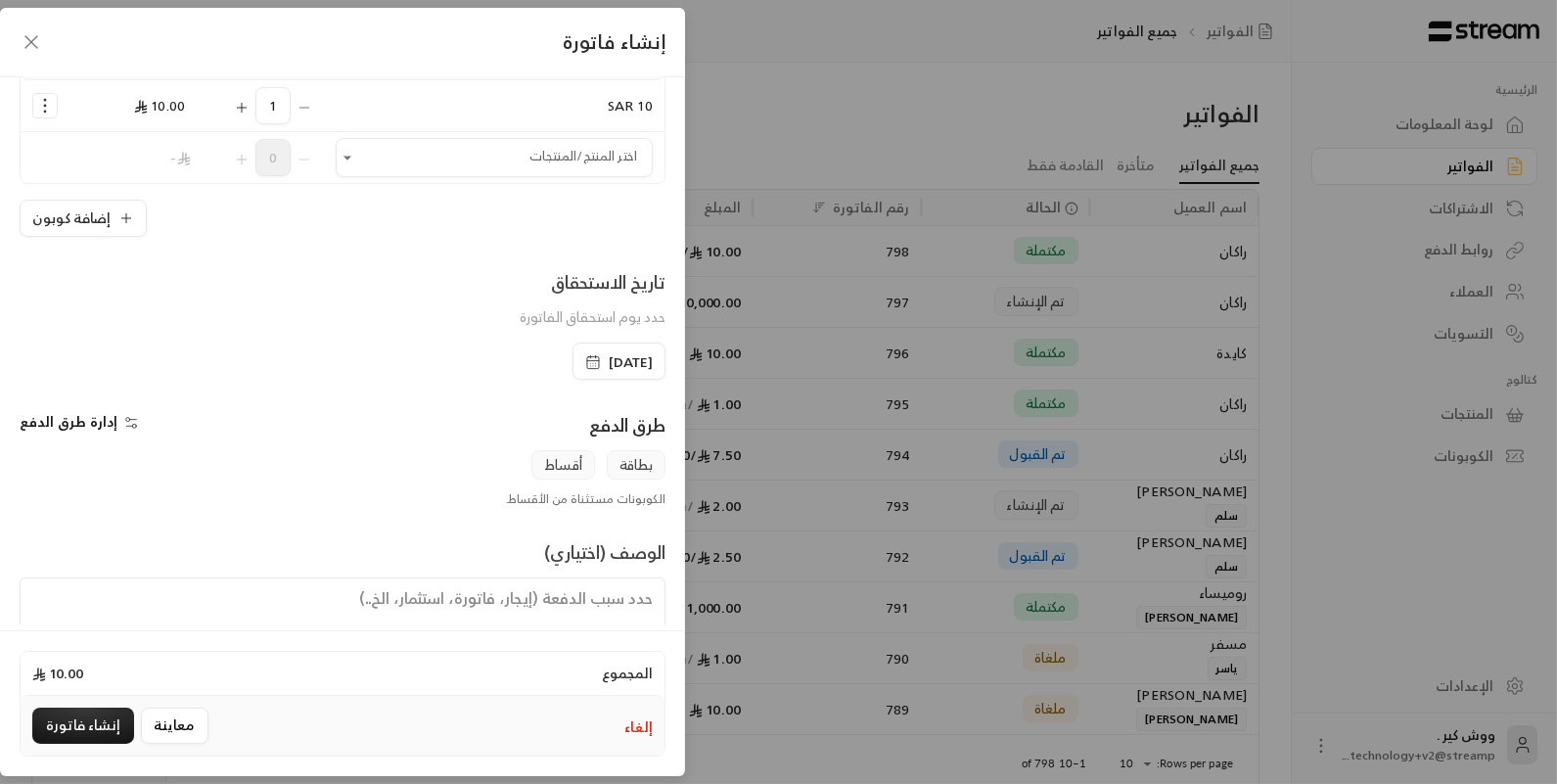
click at [98, 419] on span "إدارة طرق الدفع" at bounding box center [69, 421] width 97 height 25
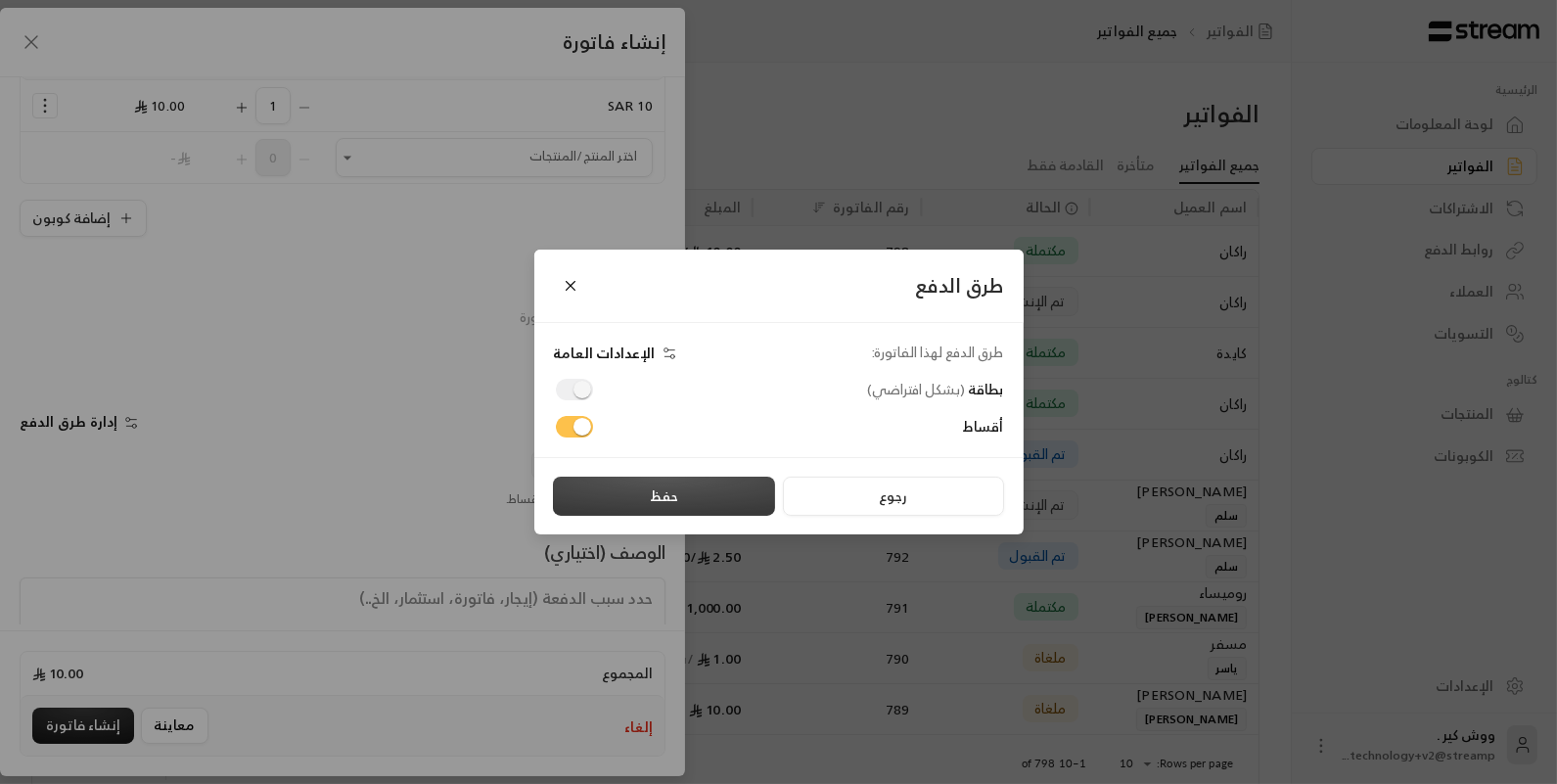
click at [628, 491] on button "حفظ" at bounding box center [664, 495] width 223 height 39
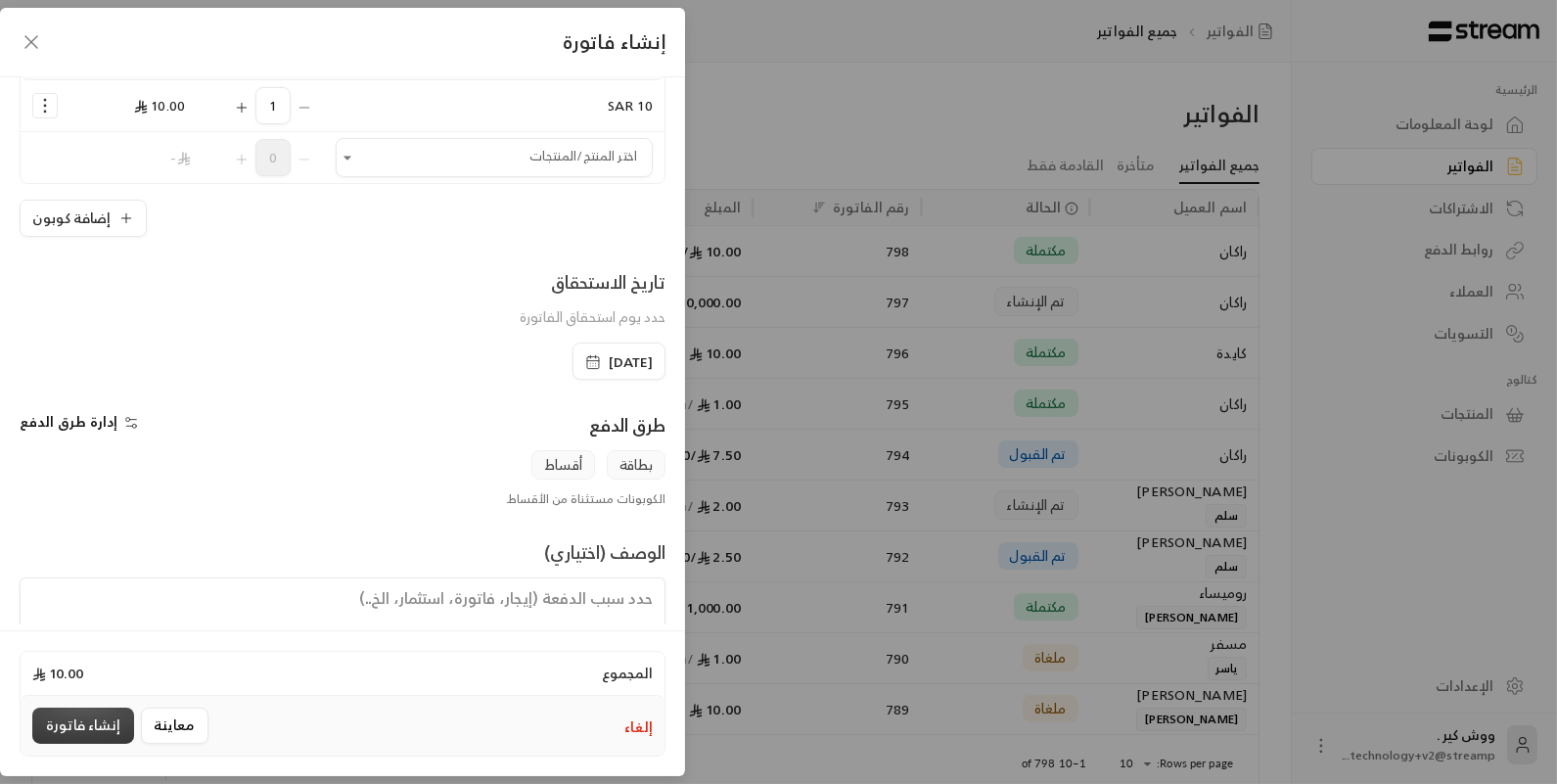
click at [67, 735] on button "إنشاء فاتورة" at bounding box center [83, 725] width 101 height 36
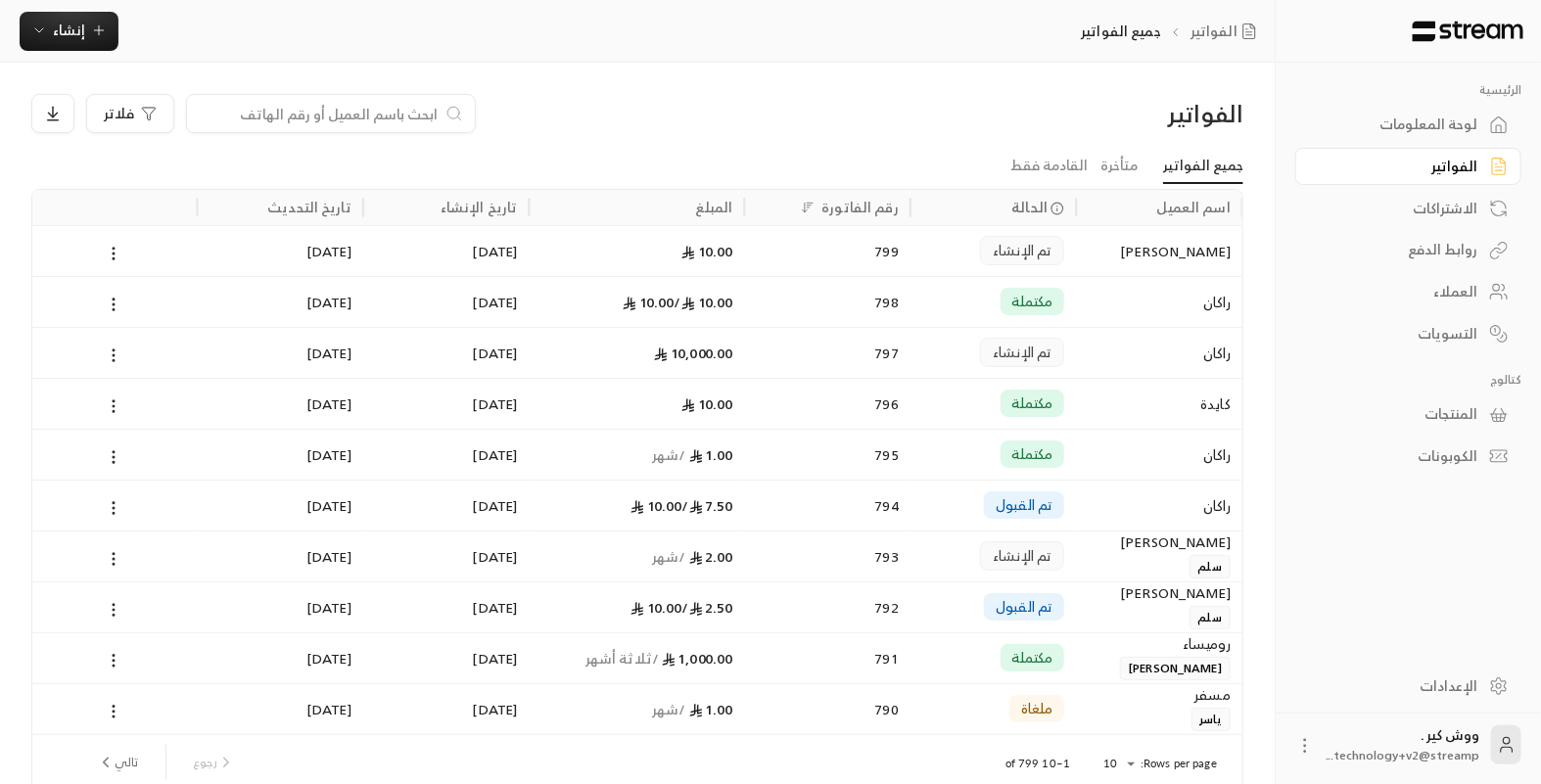
click at [1392, 114] on div "لوحة المعلومات" at bounding box center [1398, 124] width 158 height 20
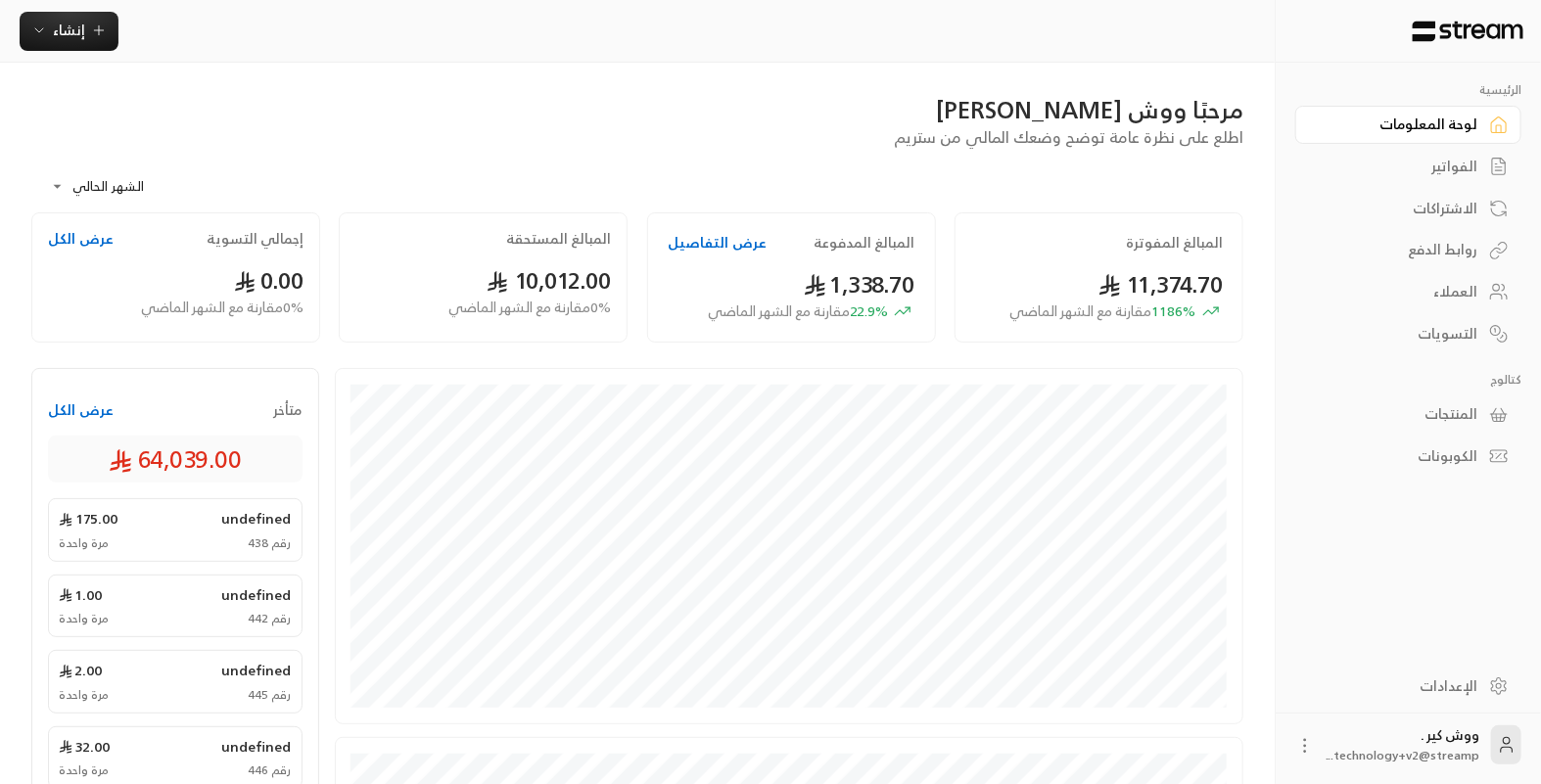
click at [71, 408] on button "عرض الكل" at bounding box center [81, 410] width 66 height 20
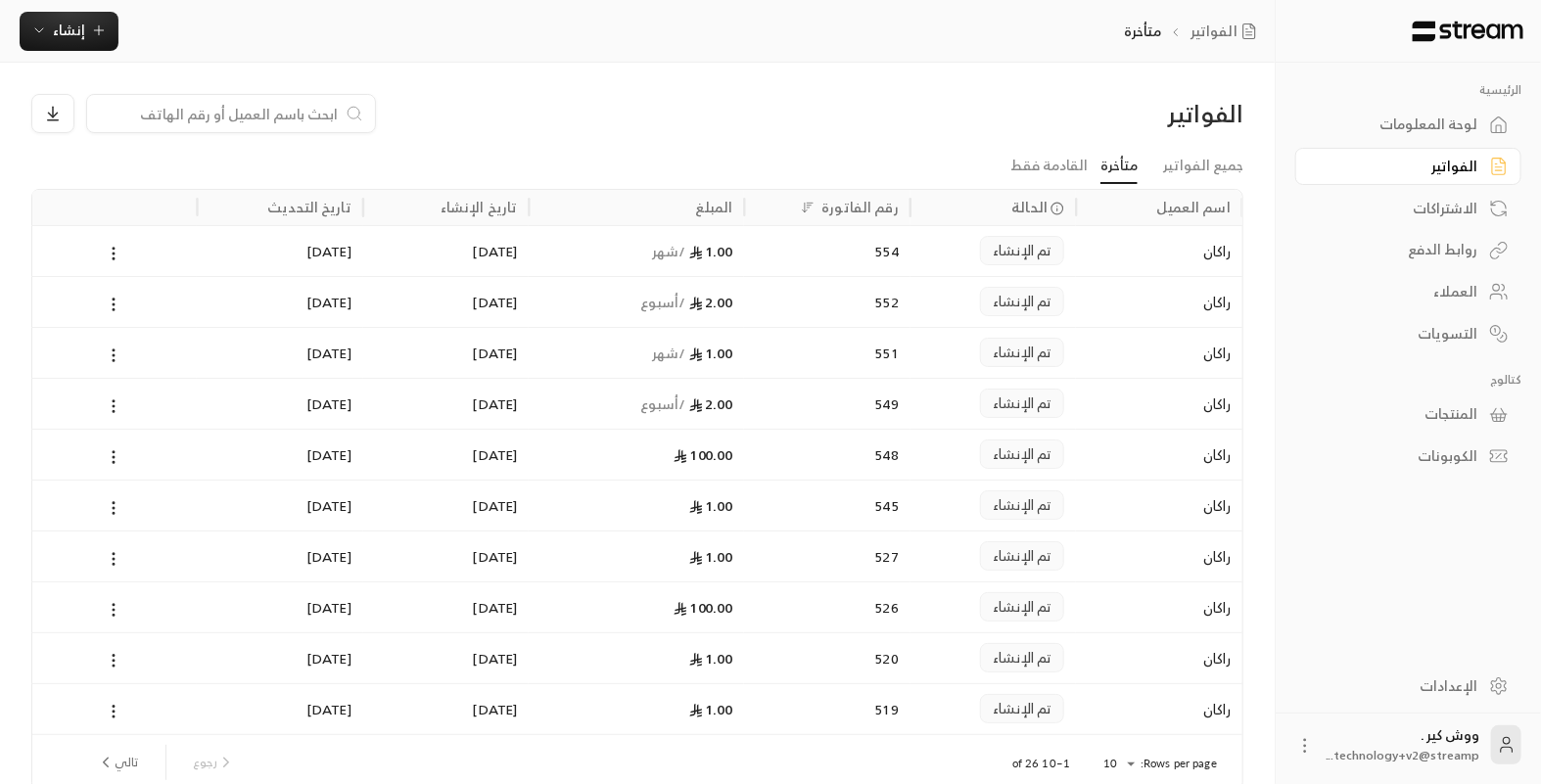
click at [1381, 123] on div "لوحة المعلومات" at bounding box center [1398, 124] width 158 height 20
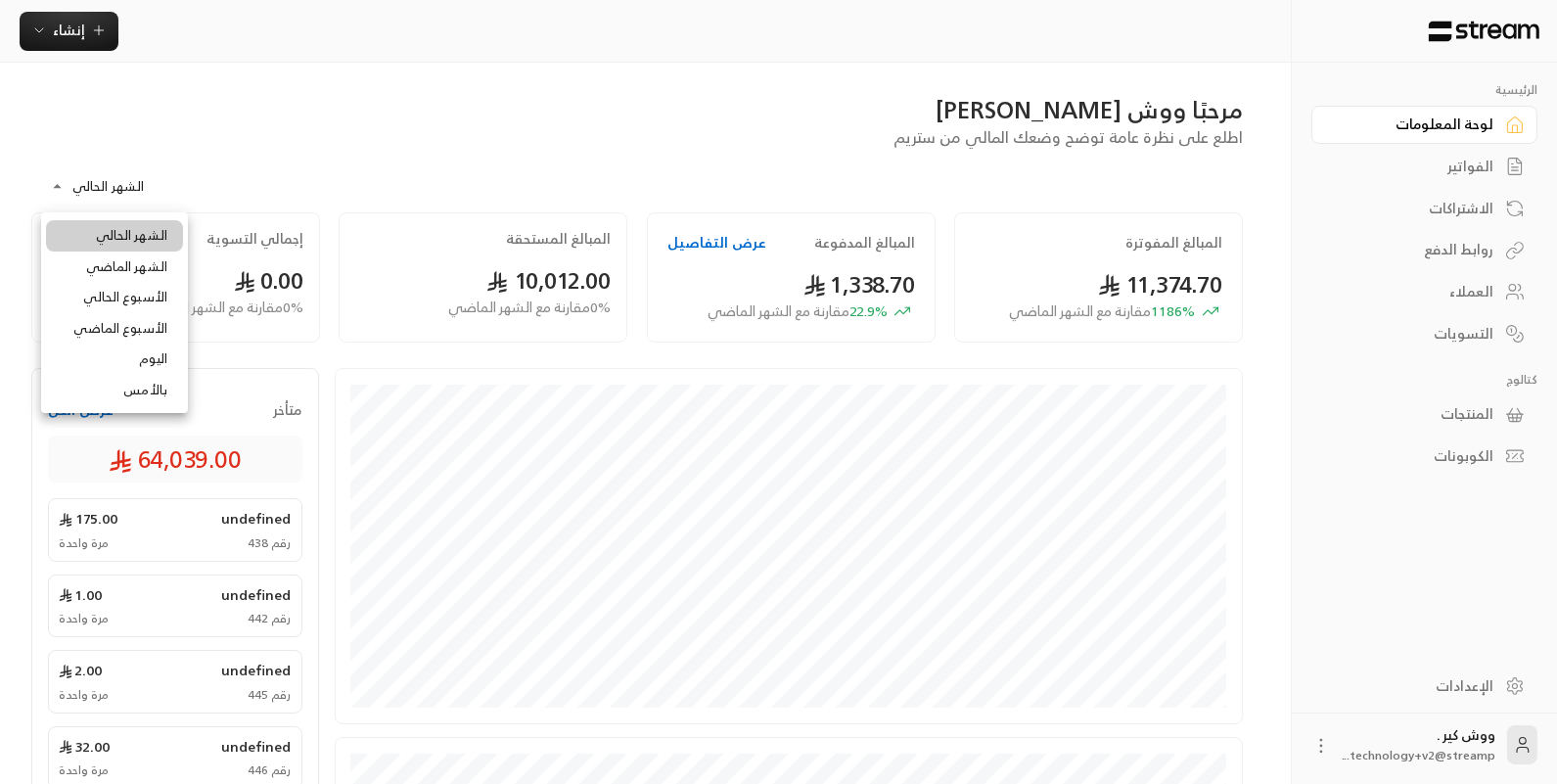
click at [132, 178] on body "**********" at bounding box center [778, 392] width 1557 height 784
click at [103, 66] on div at bounding box center [778, 392] width 1557 height 784
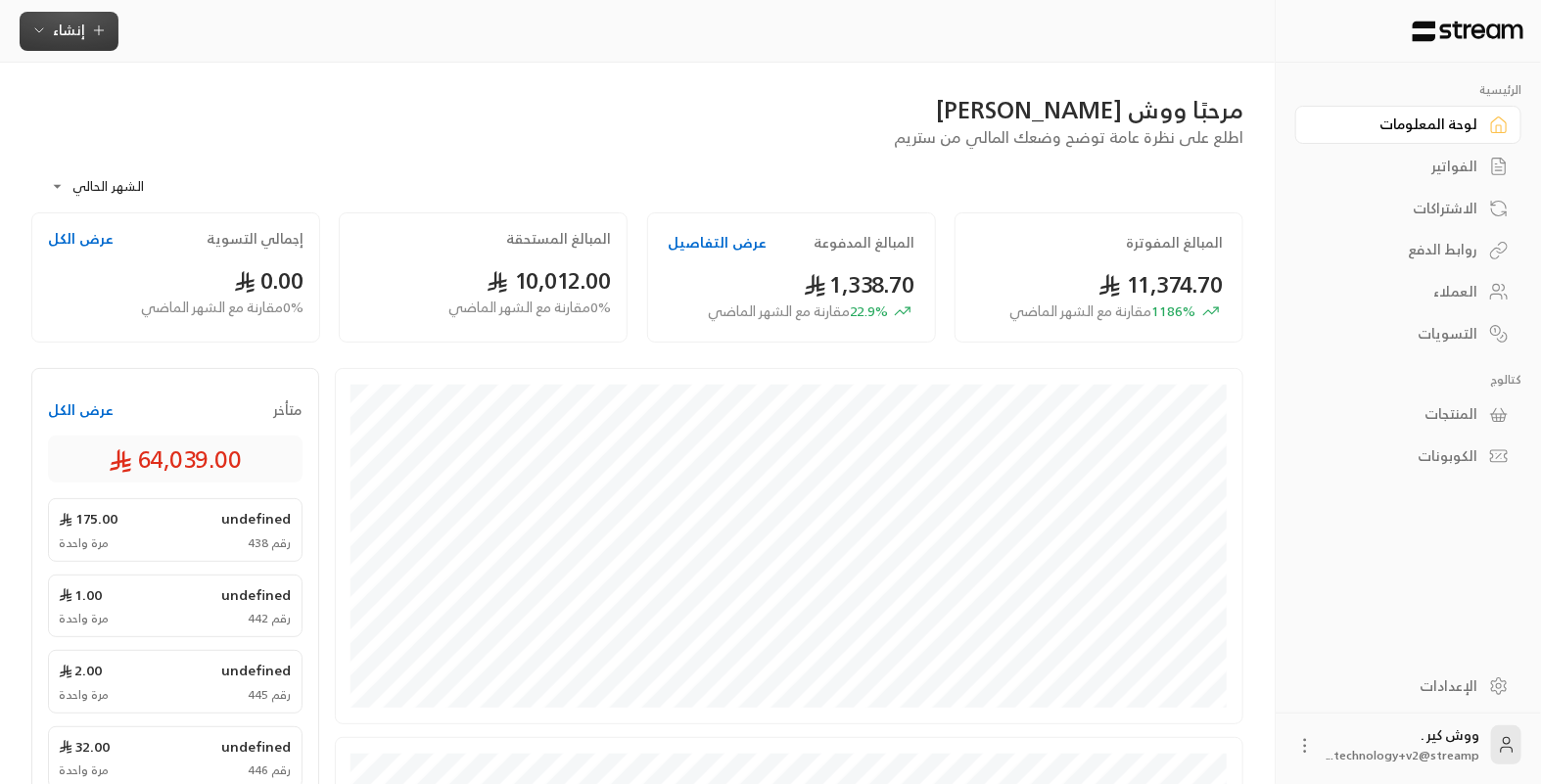
click at [62, 26] on span "إنشاء" at bounding box center [69, 30] width 32 height 25
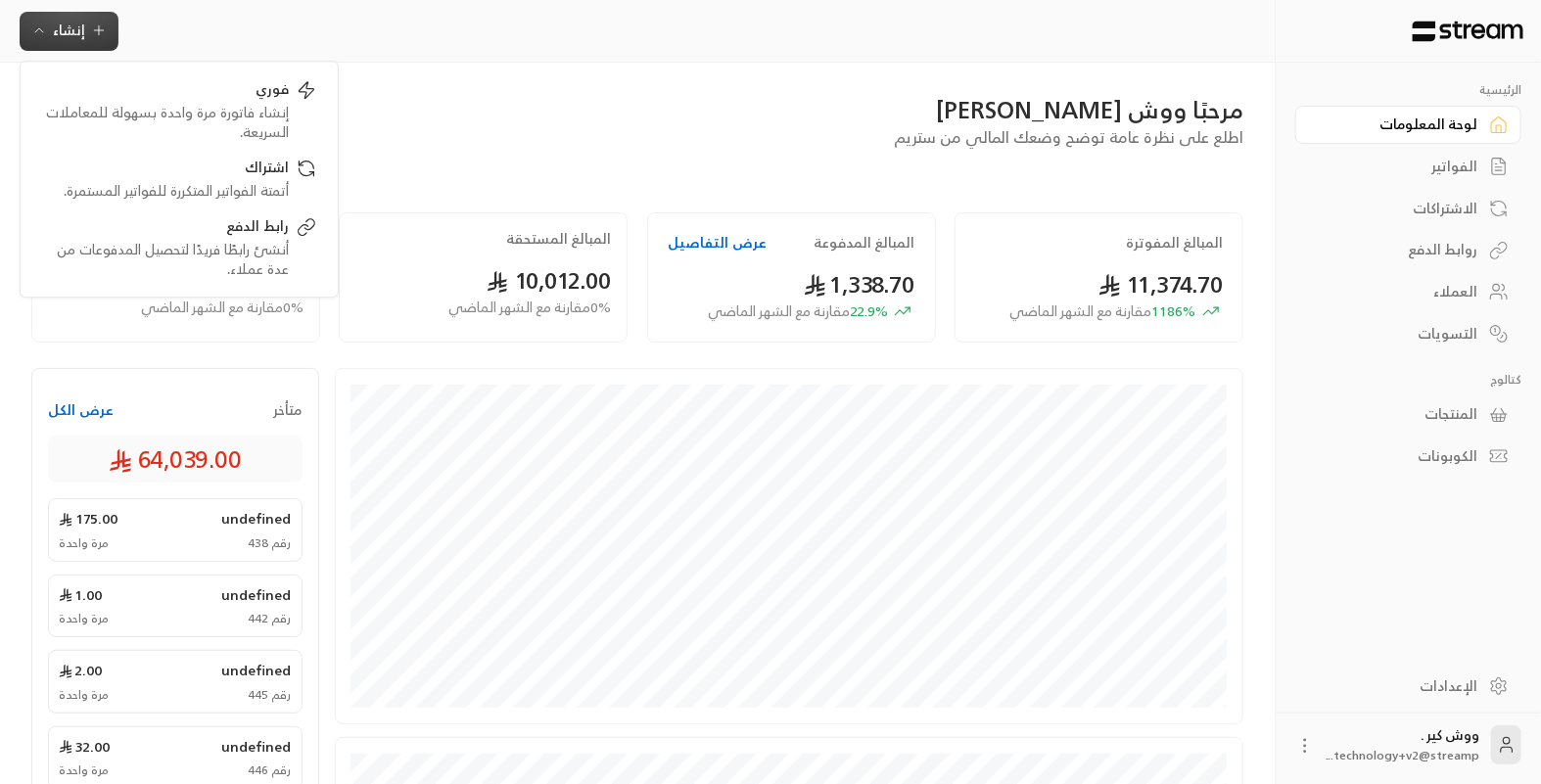
click at [1417, 252] on div "روابط الدفع" at bounding box center [1398, 249] width 158 height 20
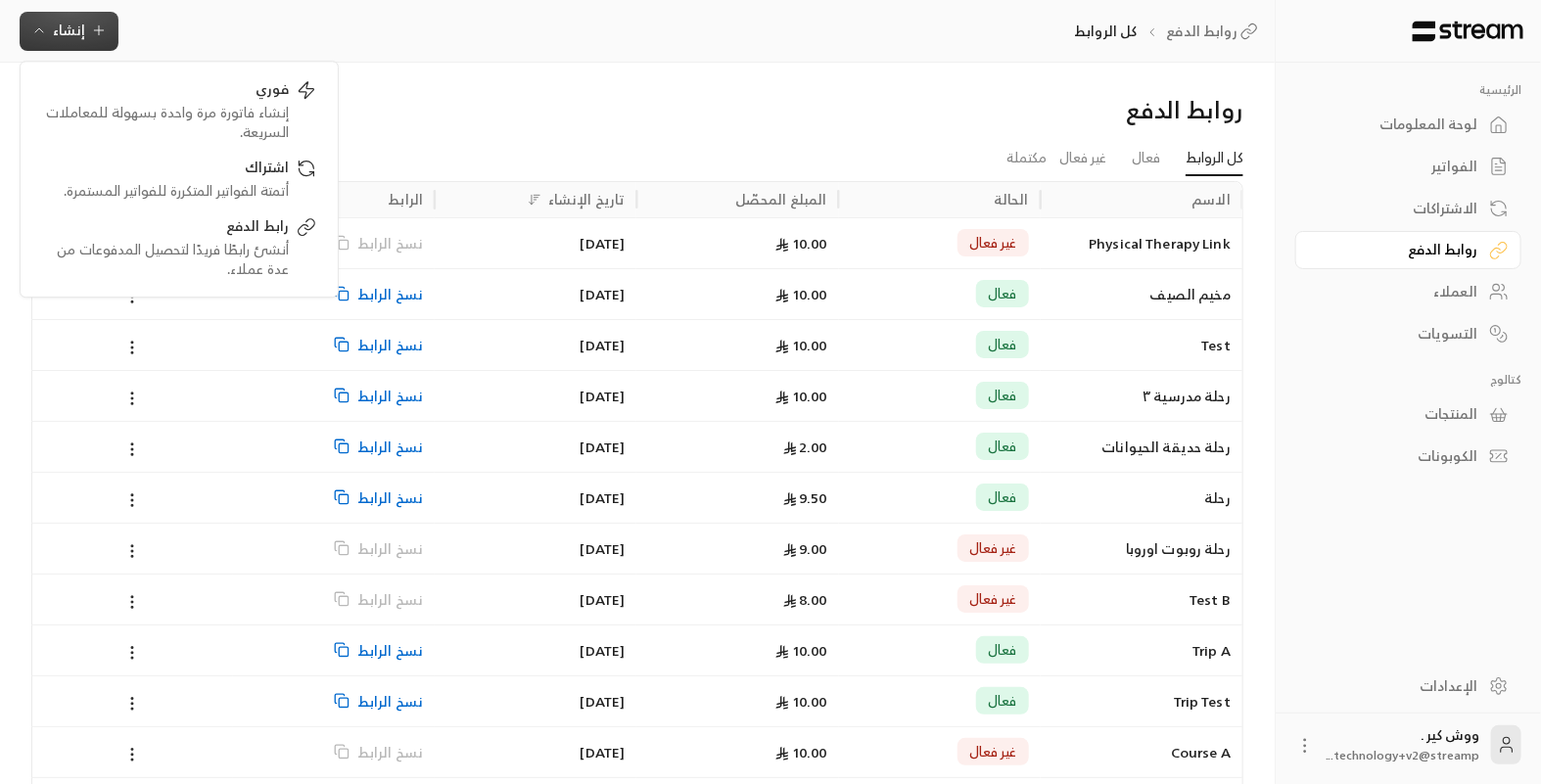
click at [1083, 288] on div "مخيم الصيف" at bounding box center [1140, 294] width 178 height 50
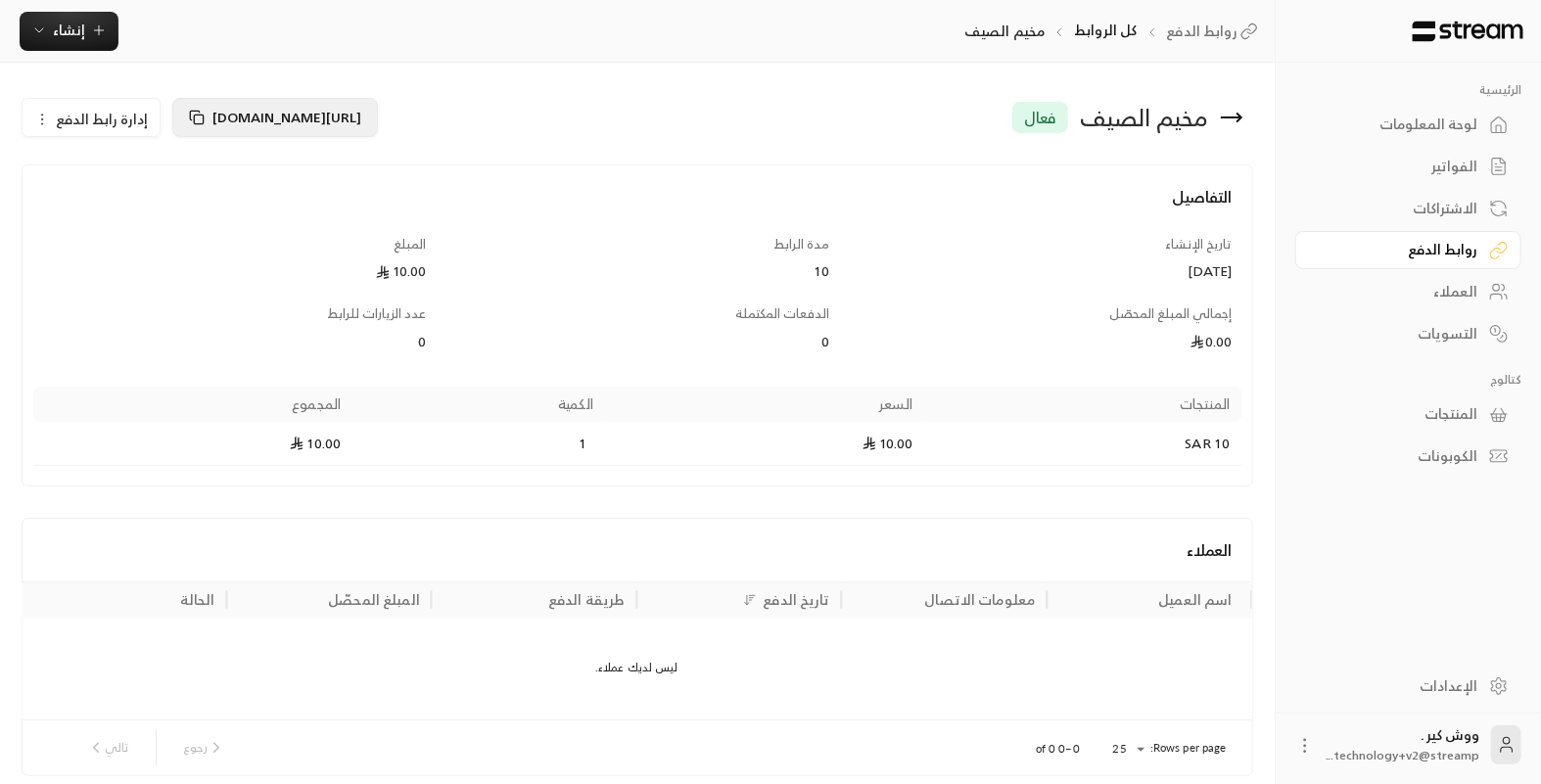
click at [249, 119] on span "[URL][DOMAIN_NAME]" at bounding box center [287, 116] width 149 height 25
click at [85, 37] on span "إنشاء" at bounding box center [70, 30] width 76 height 25
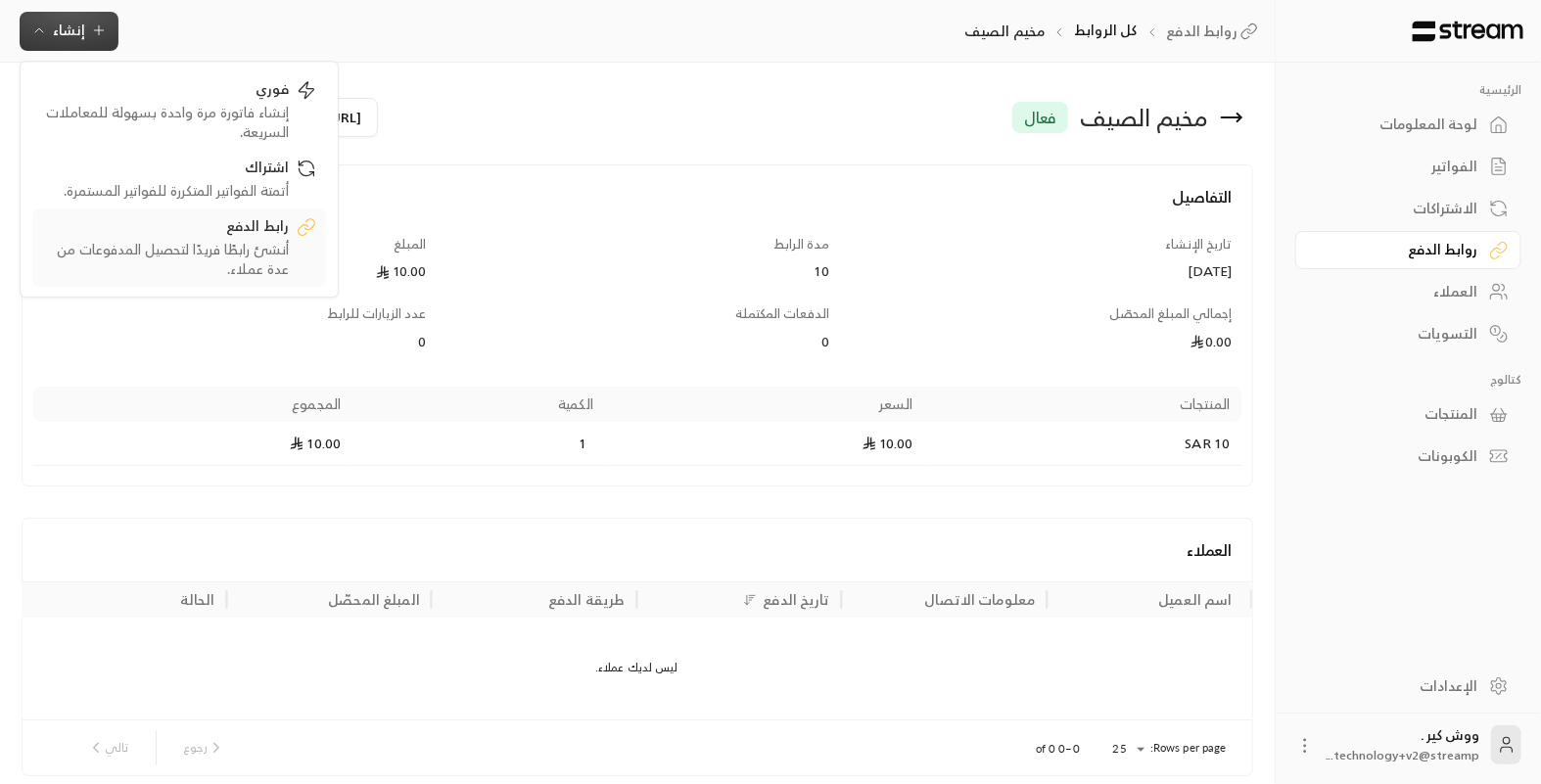
click at [213, 235] on div "رابط الدفع" at bounding box center [165, 229] width 247 height 24
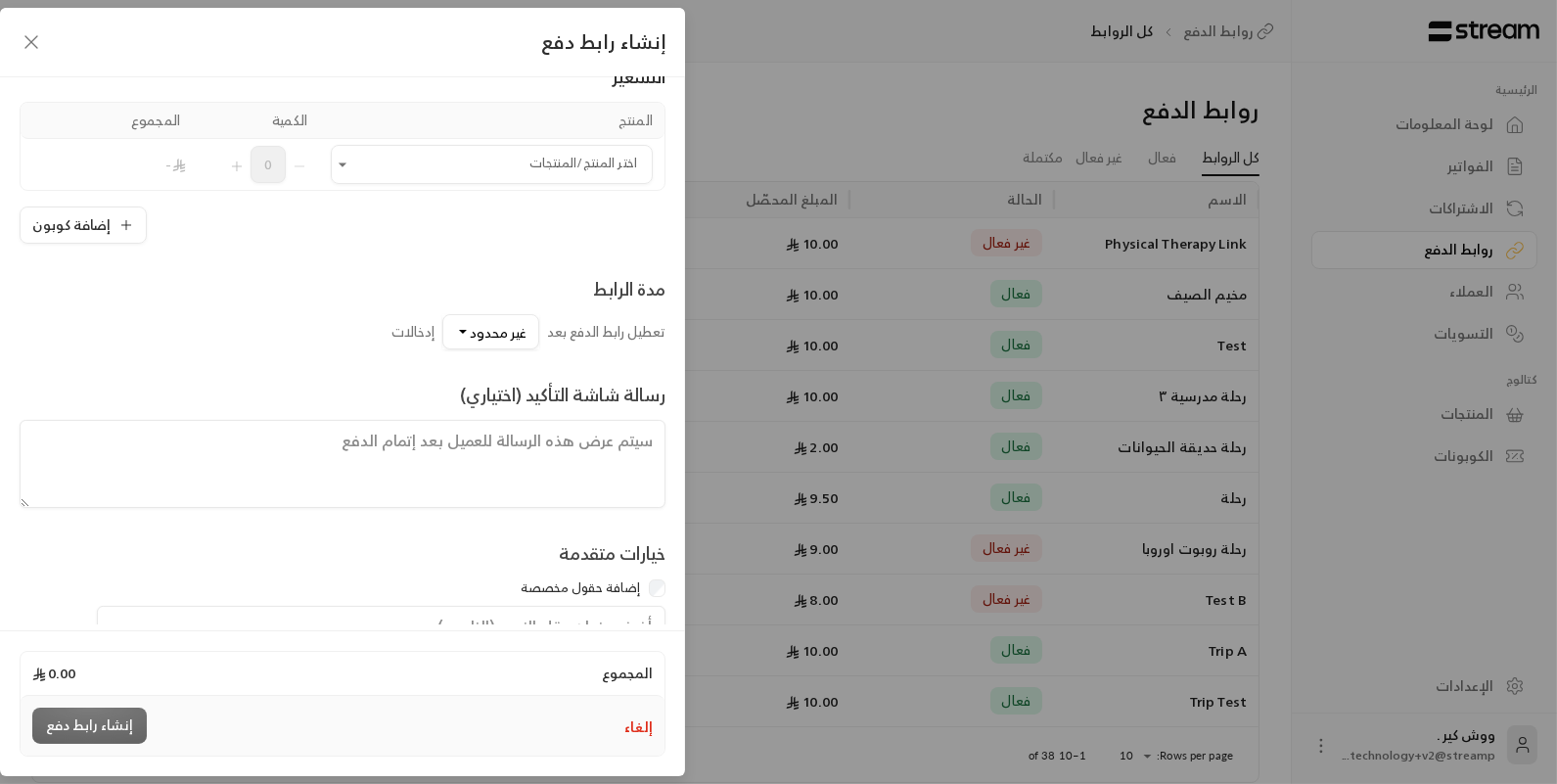
scroll to position [282, 0]
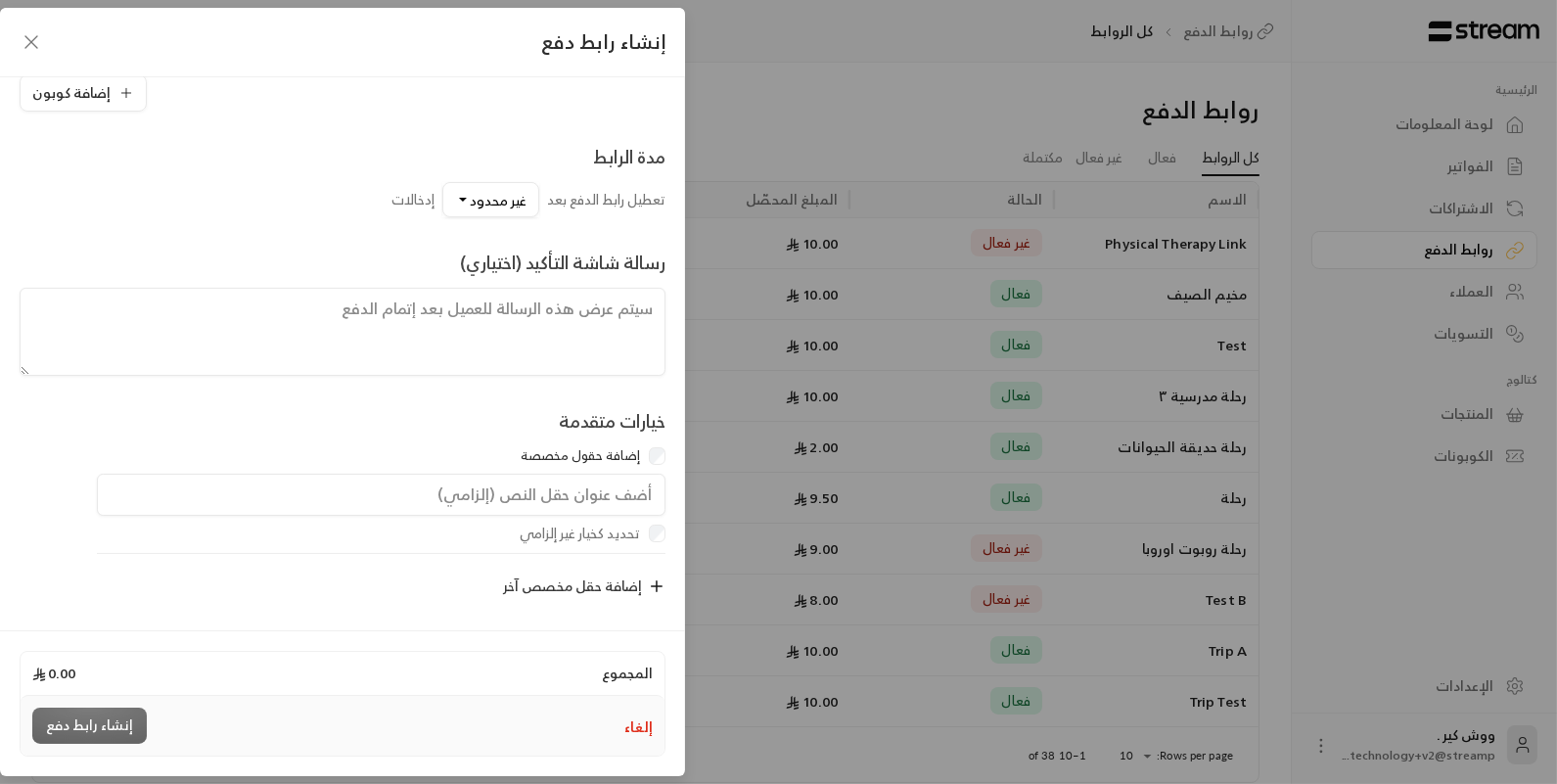
click at [658, 577] on icon "button" at bounding box center [657, 586] width 18 height 18
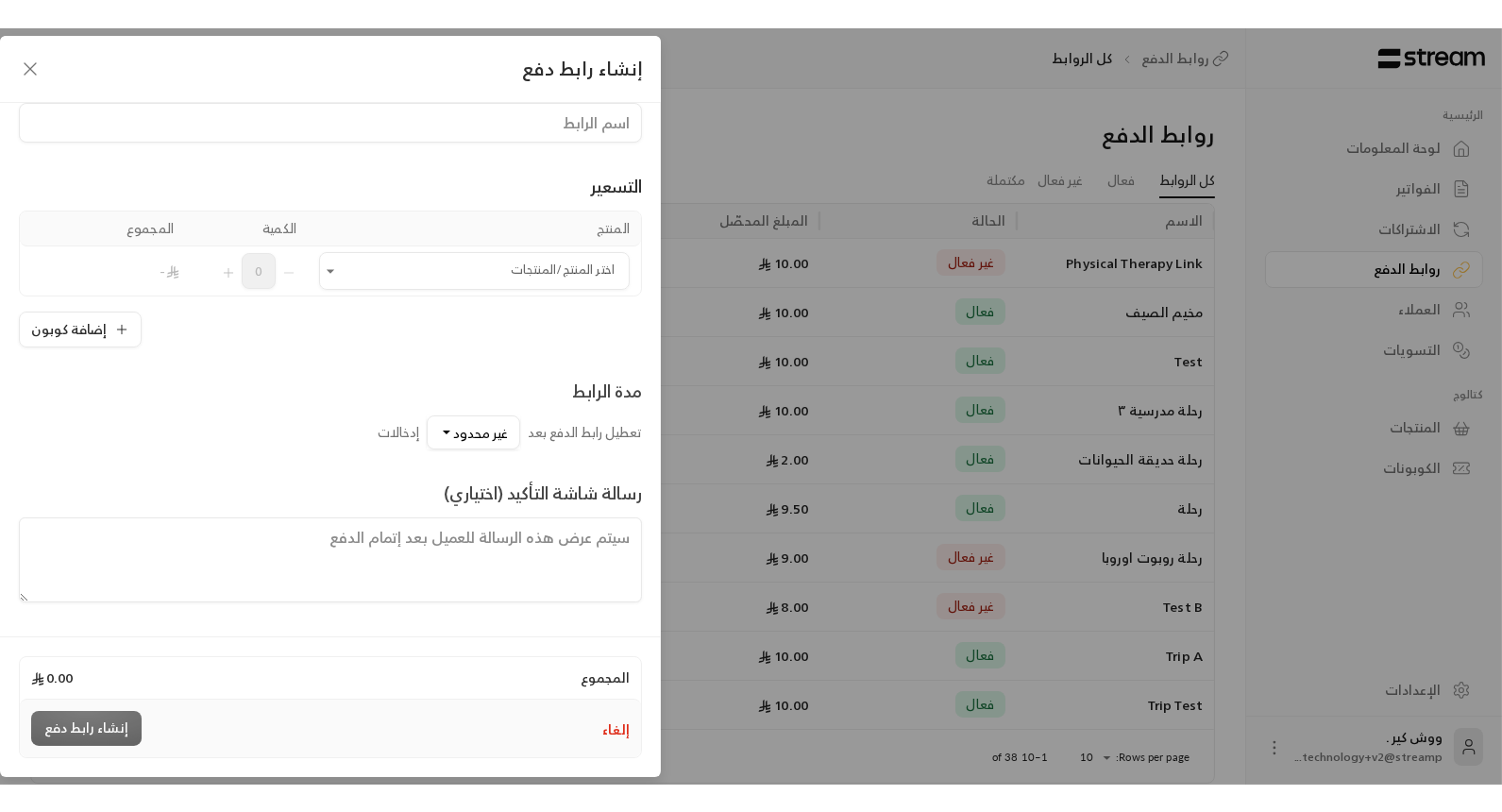
scroll to position [59, 0]
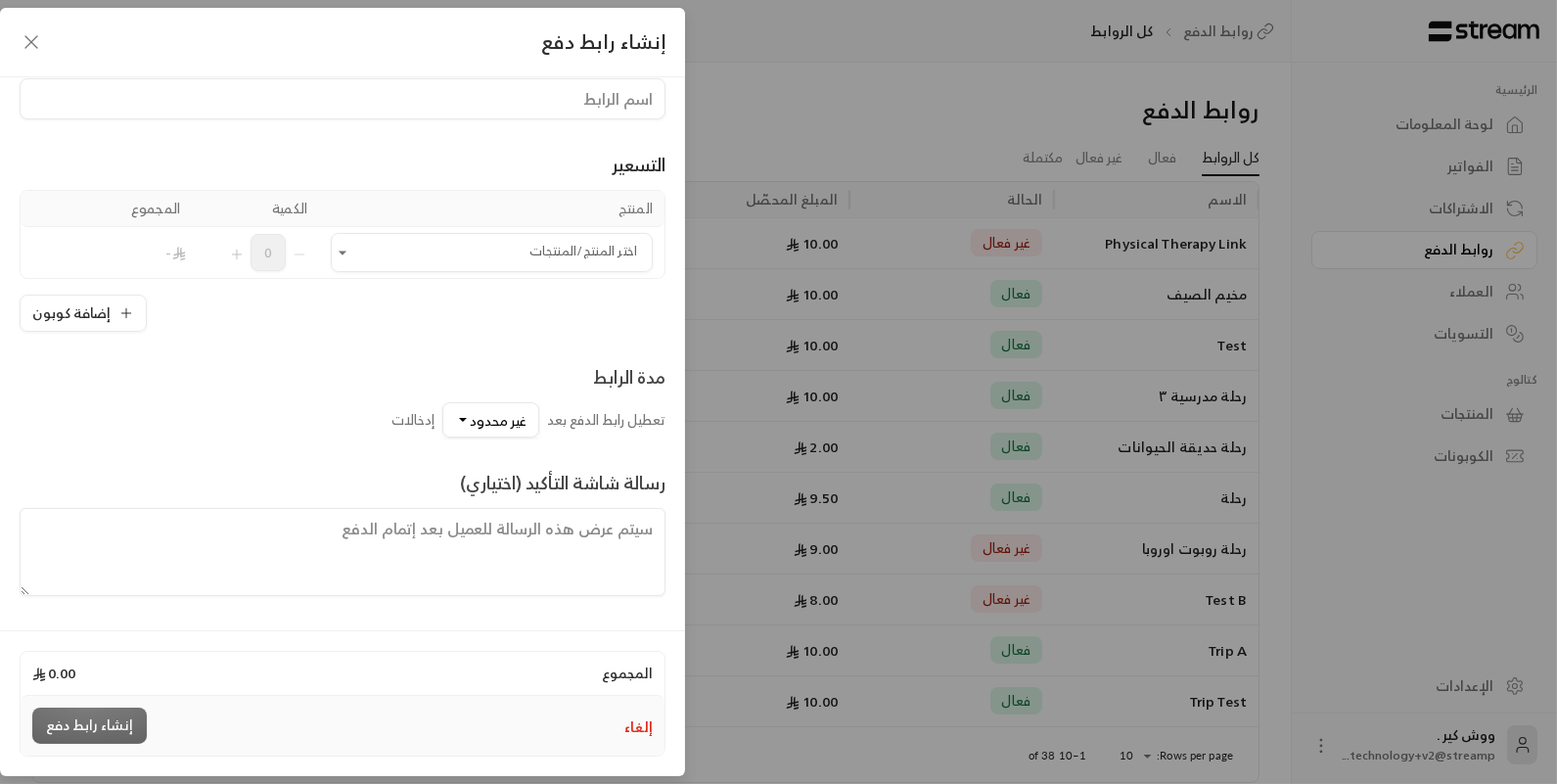
click at [35, 46] on icon "button" at bounding box center [32, 42] width 12 height 12
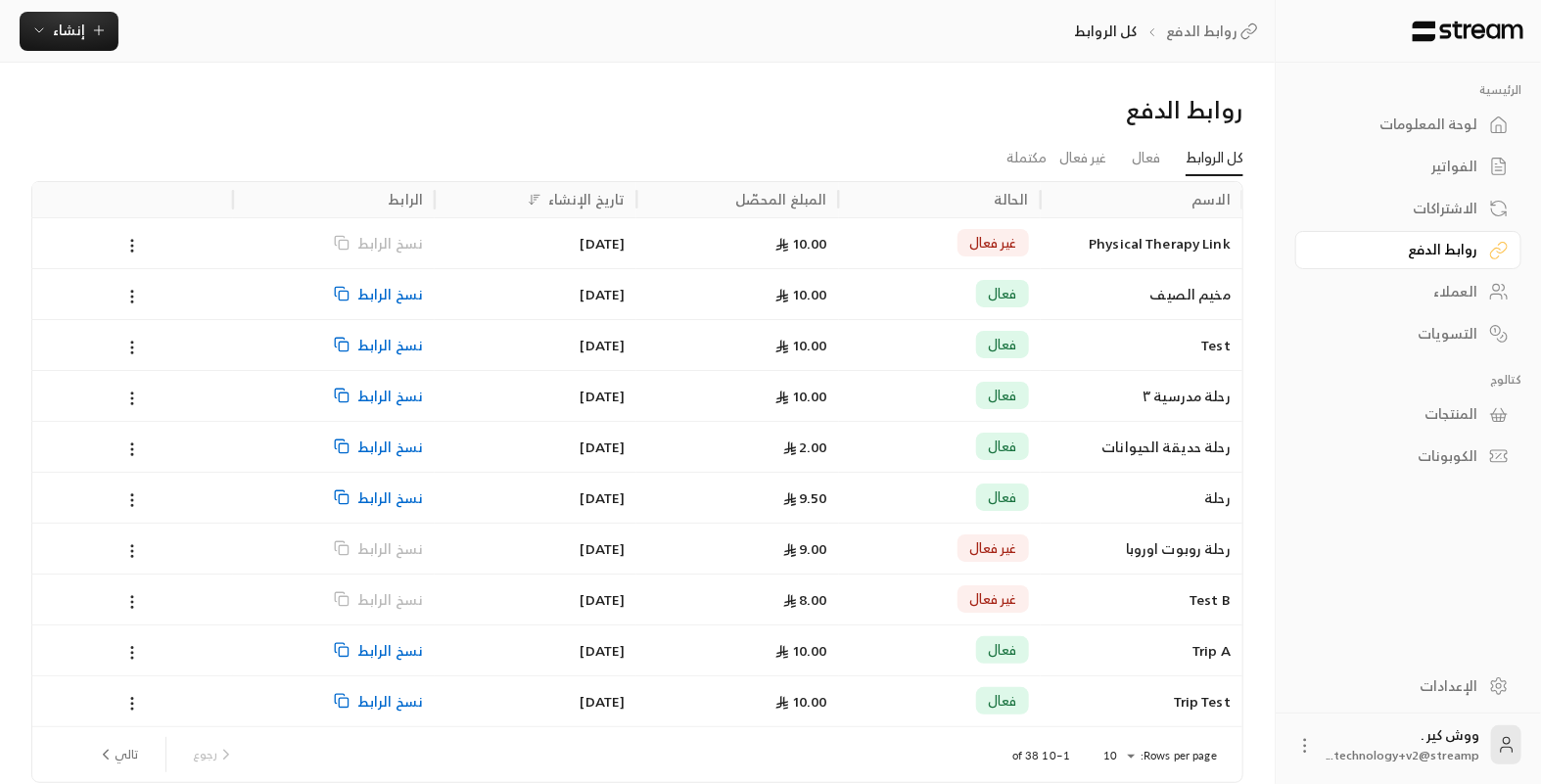
click at [1465, 679] on div "الإعدادات" at bounding box center [1398, 686] width 158 height 20
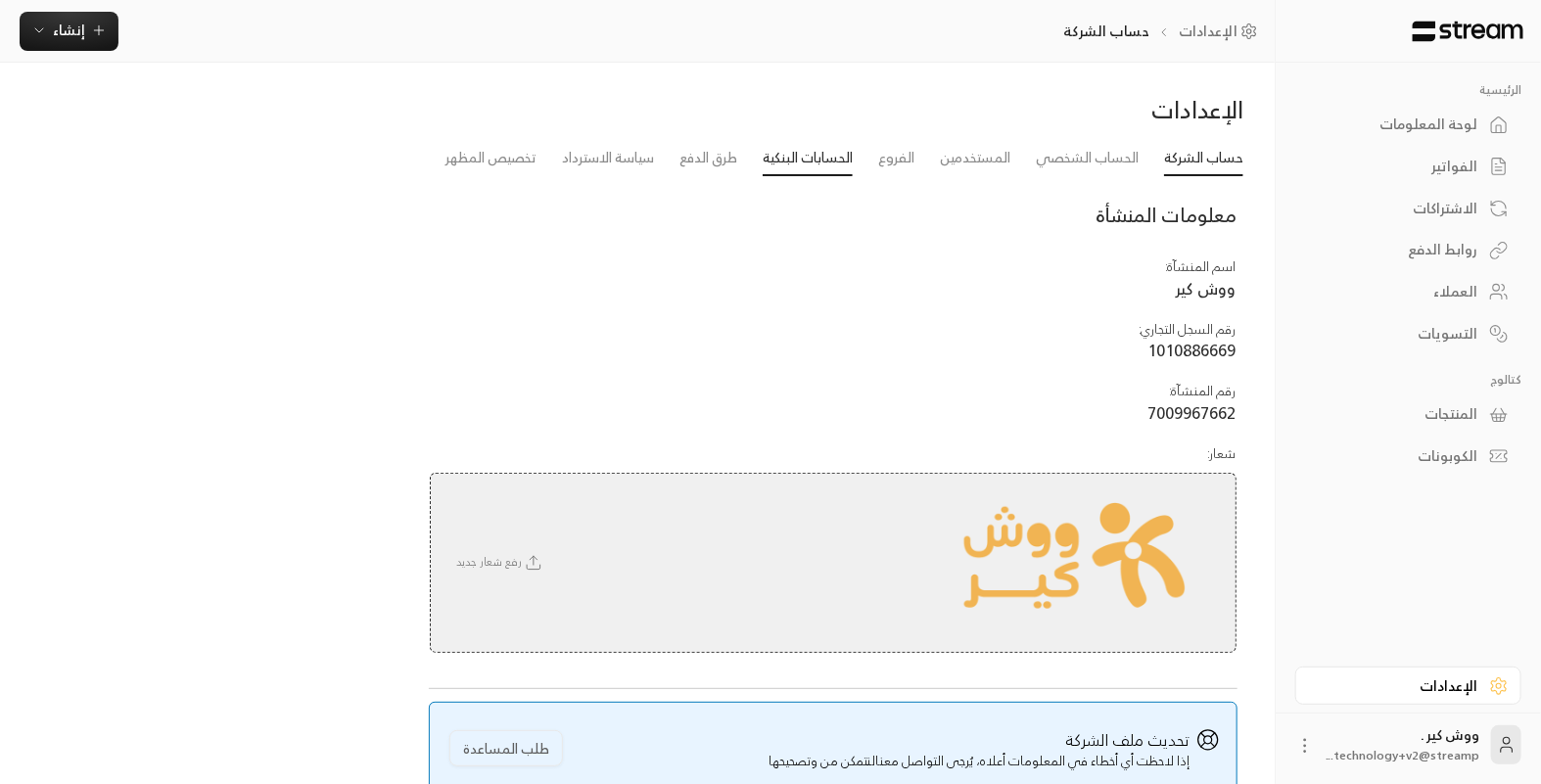
click at [801, 171] on link "الحسابات البنكية" at bounding box center [807, 158] width 90 height 35
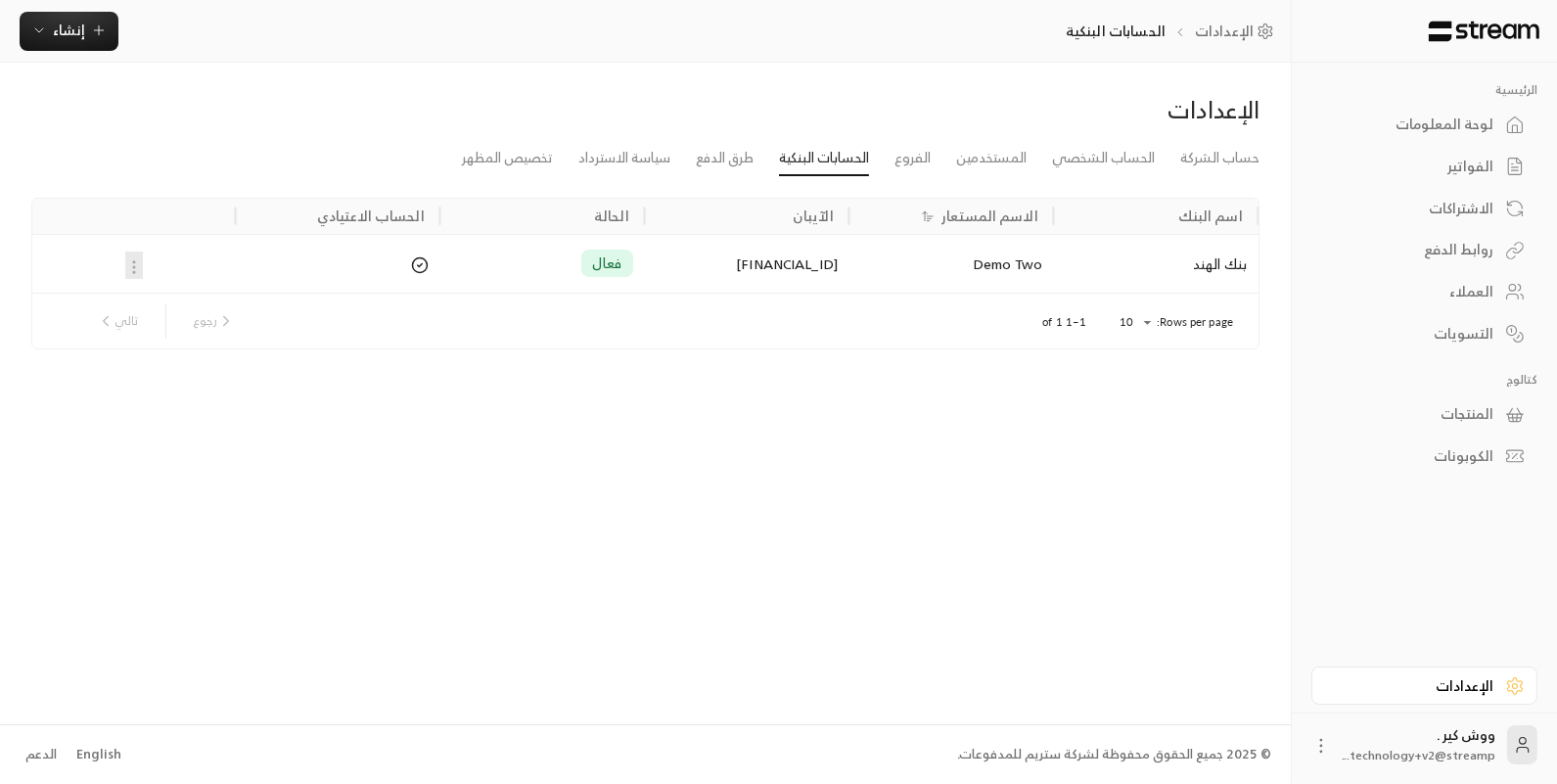
click at [1420, 118] on div "لوحة المعلومات" at bounding box center [1415, 124] width 158 height 20
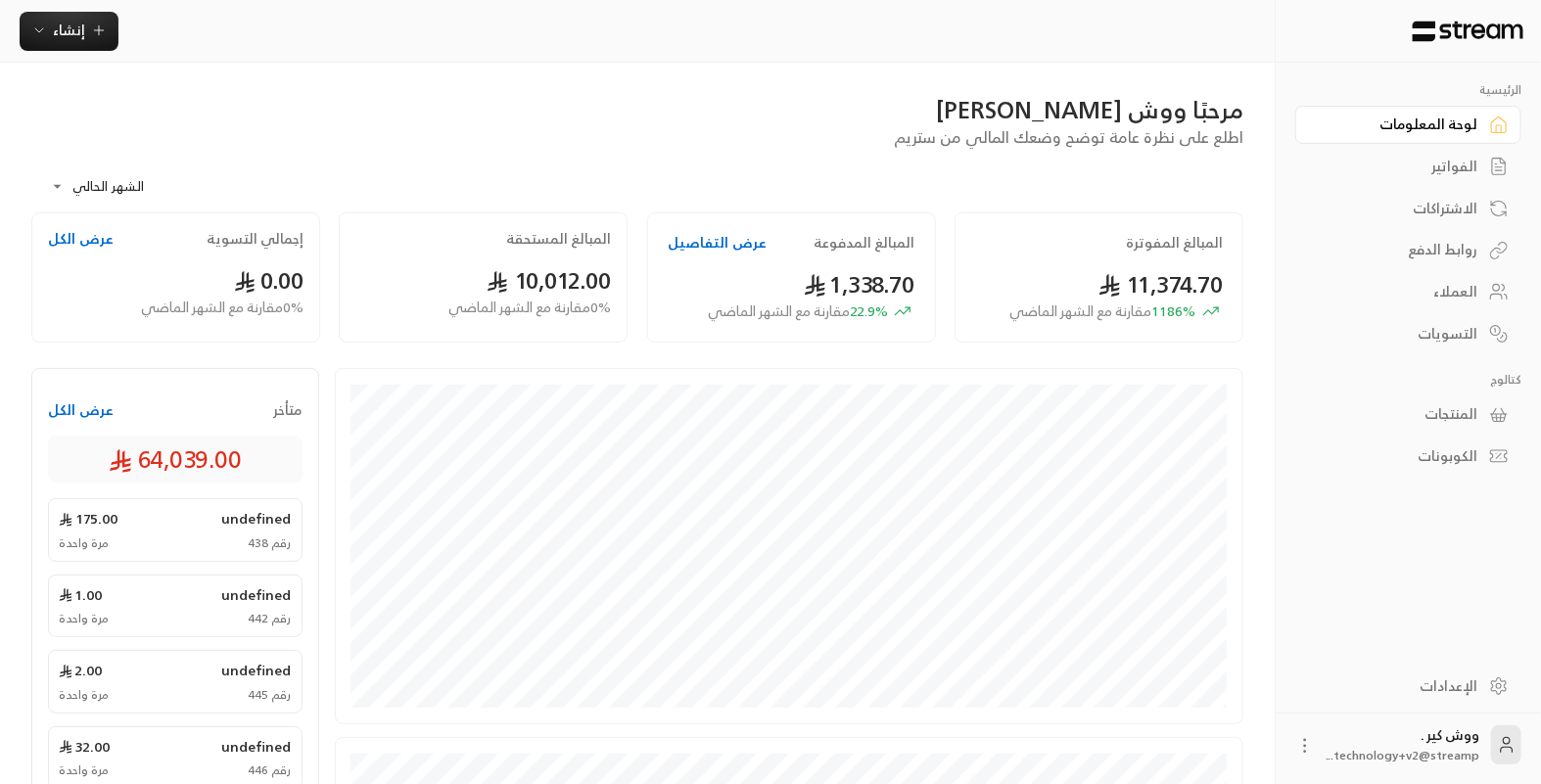
click at [1434, 158] on div "الفواتير" at bounding box center [1398, 167] width 158 height 20
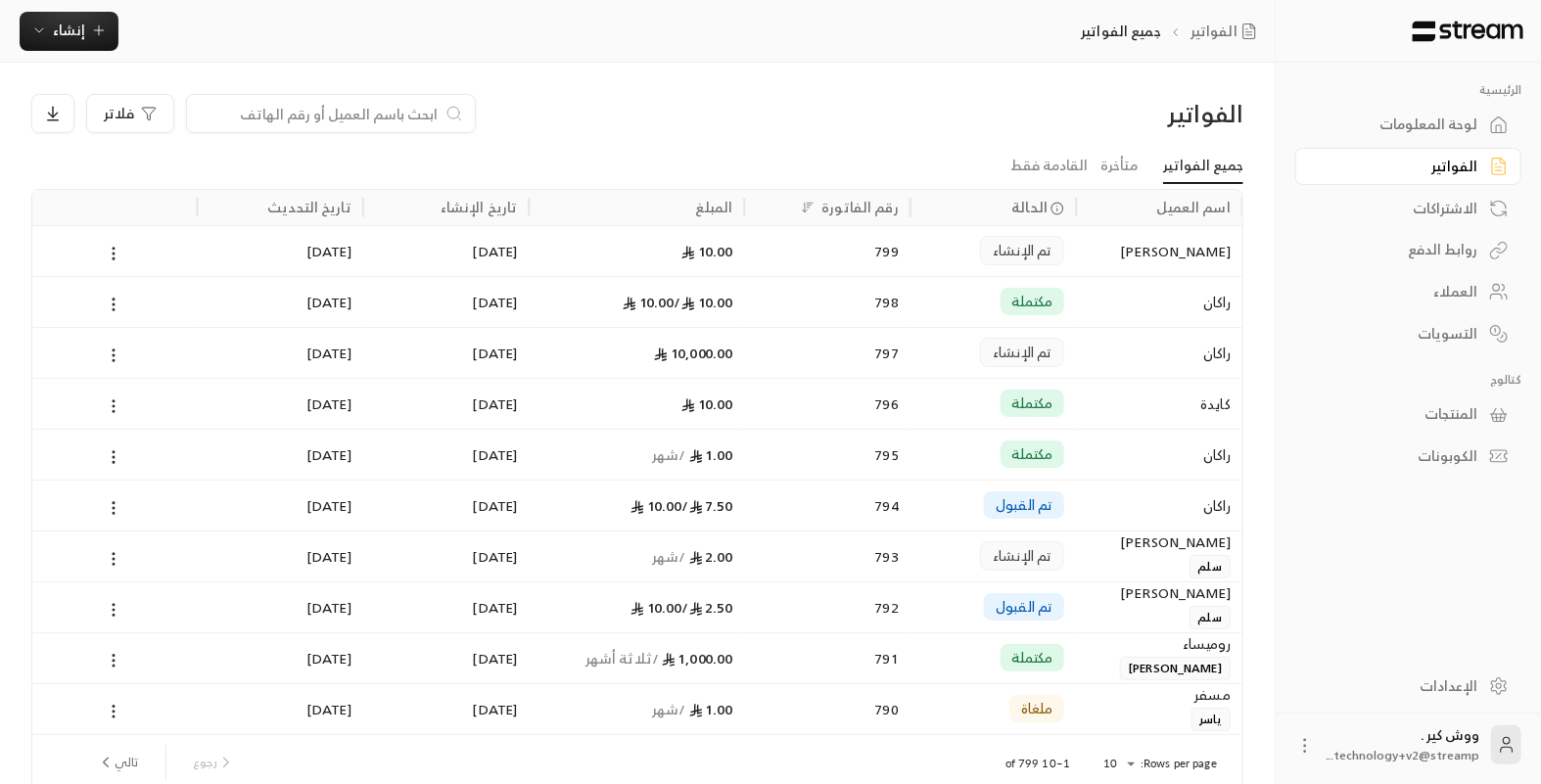
click at [1446, 446] on div "الكوبونات" at bounding box center [1398, 456] width 158 height 20
